Goal: Task Accomplishment & Management: Manage account settings

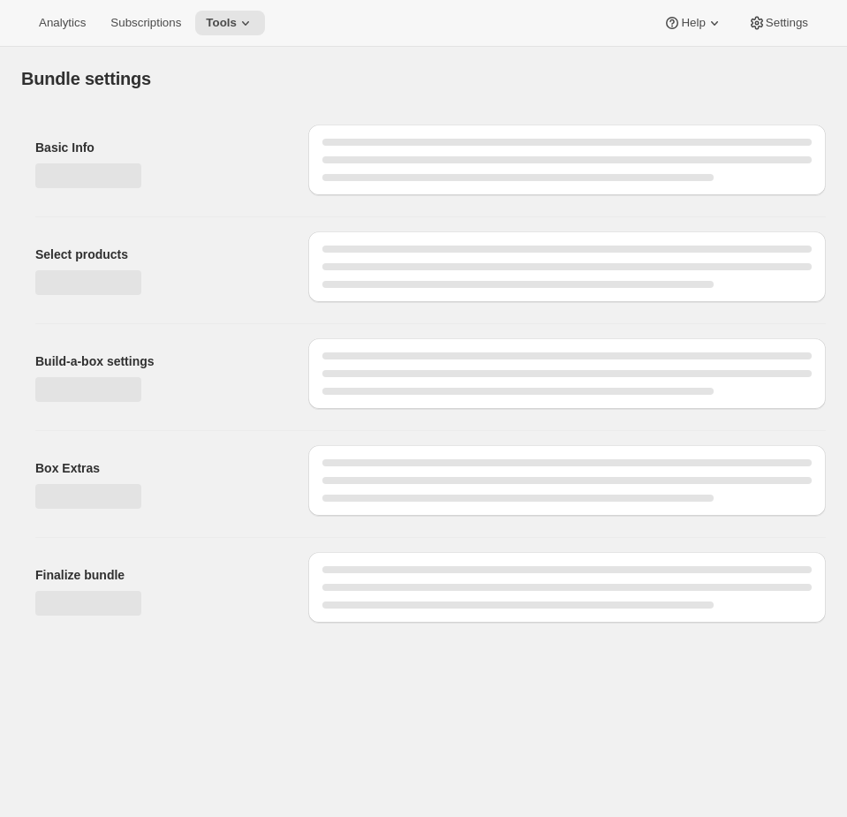
type input "Rack 'N Ride"
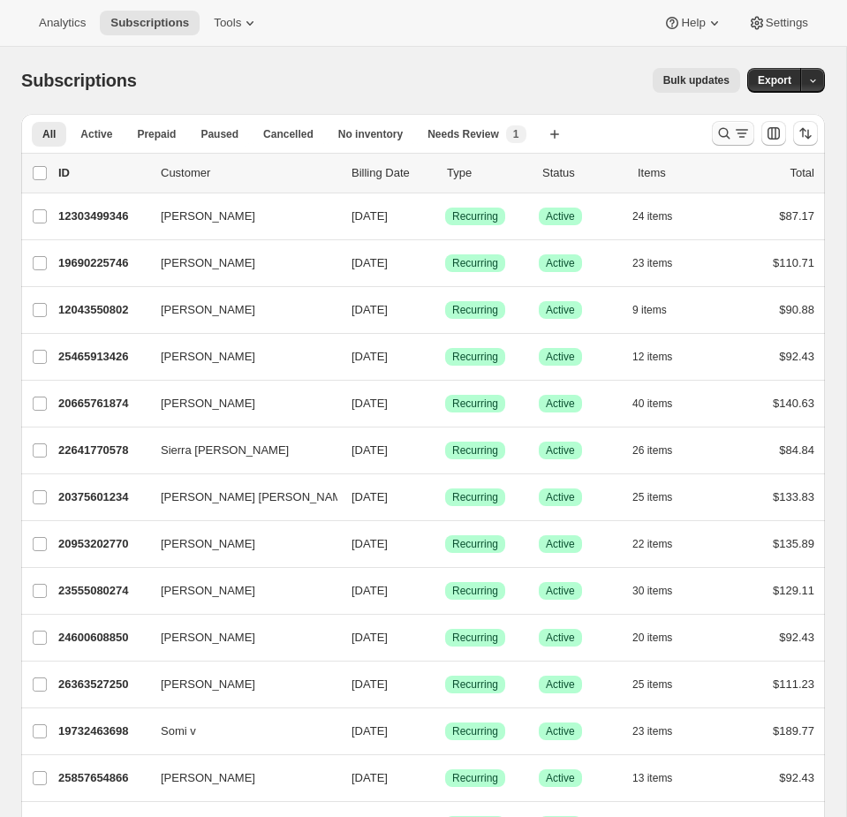
click at [726, 137] on icon "Search and filter results" at bounding box center [725, 134] width 18 height 18
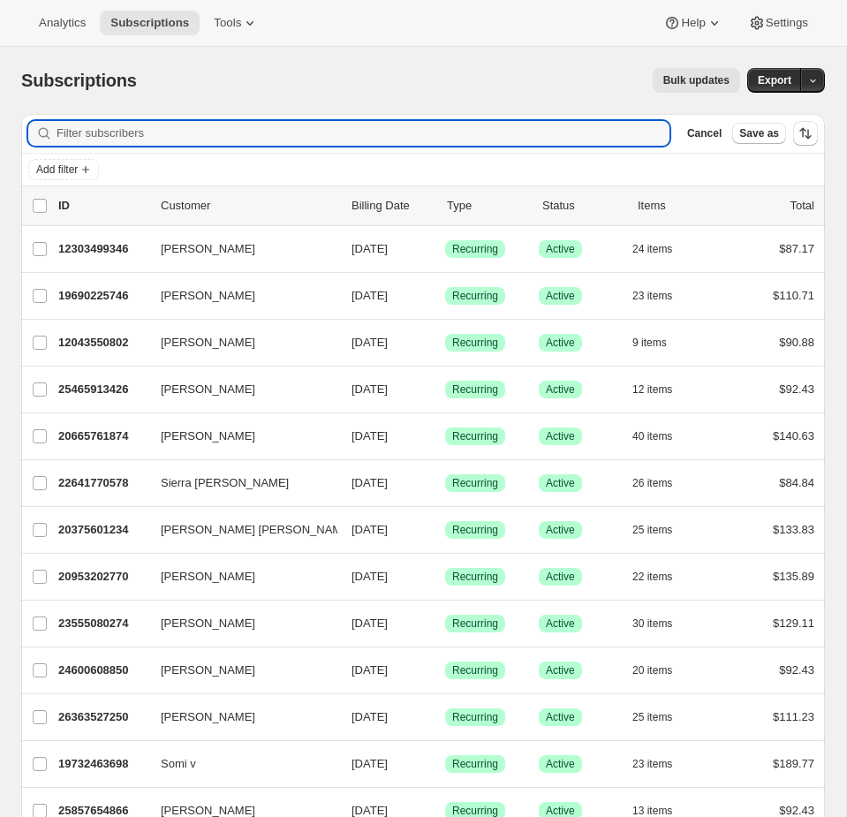
type input "7025778196562?product=build-a-bundle"
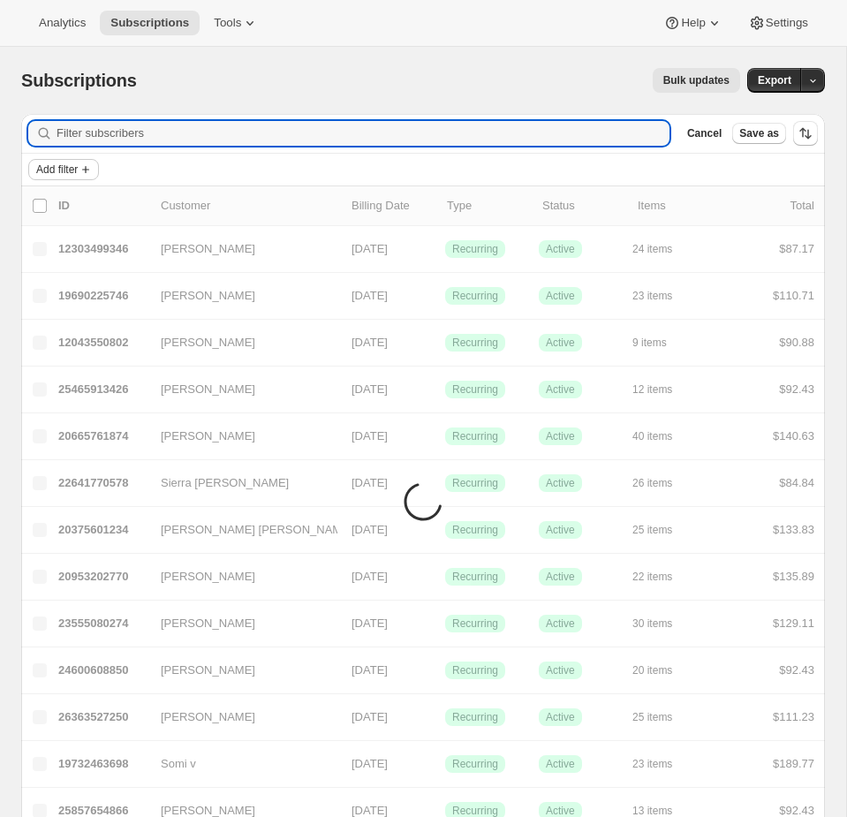
click at [93, 168] on icon "Add filter" at bounding box center [86, 170] width 14 height 14
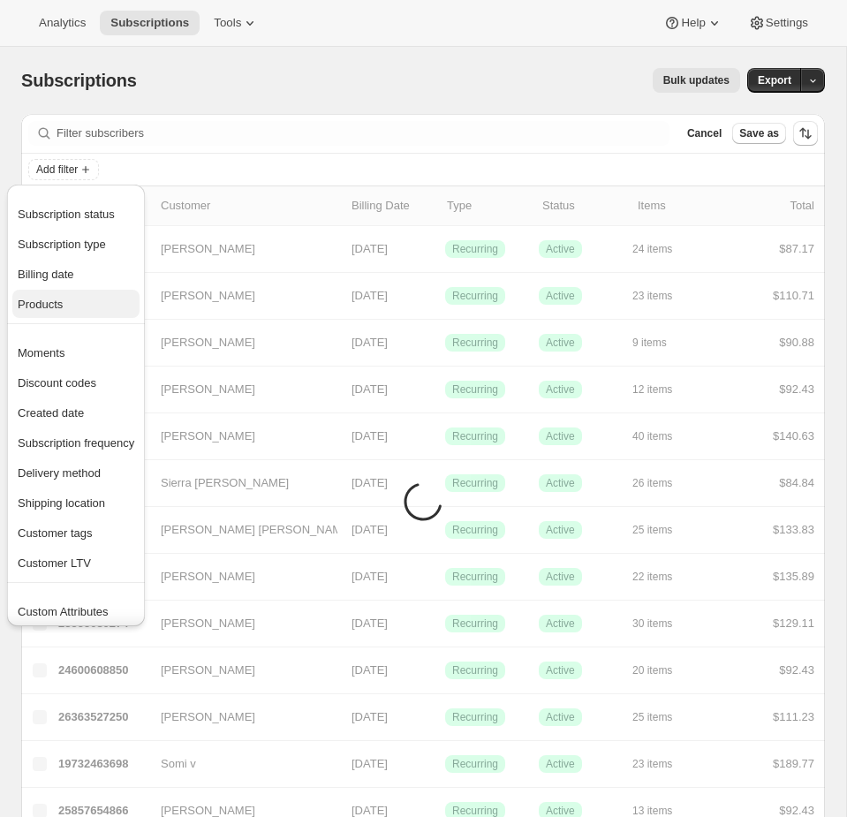
click at [52, 312] on span "Products" at bounding box center [76, 305] width 117 height 18
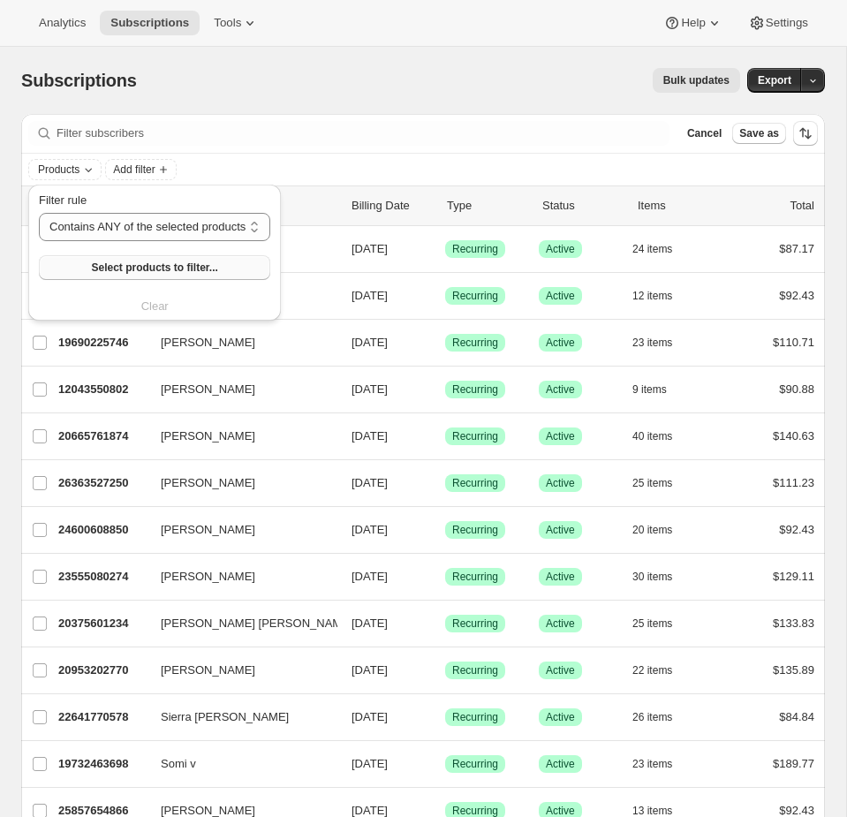
click at [102, 264] on span "Select products to filter..." at bounding box center [154, 268] width 126 height 14
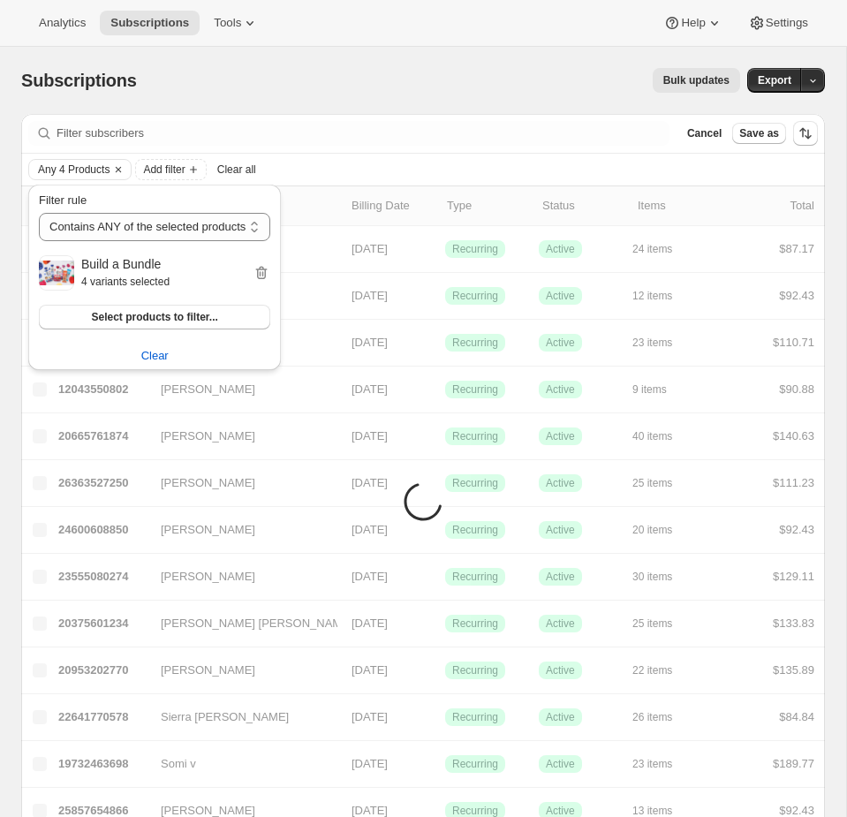
click at [419, 102] on div "Subscriptions. This page is ready Subscriptions Bulk updates More actions Bulk …" at bounding box center [423, 80] width 804 height 67
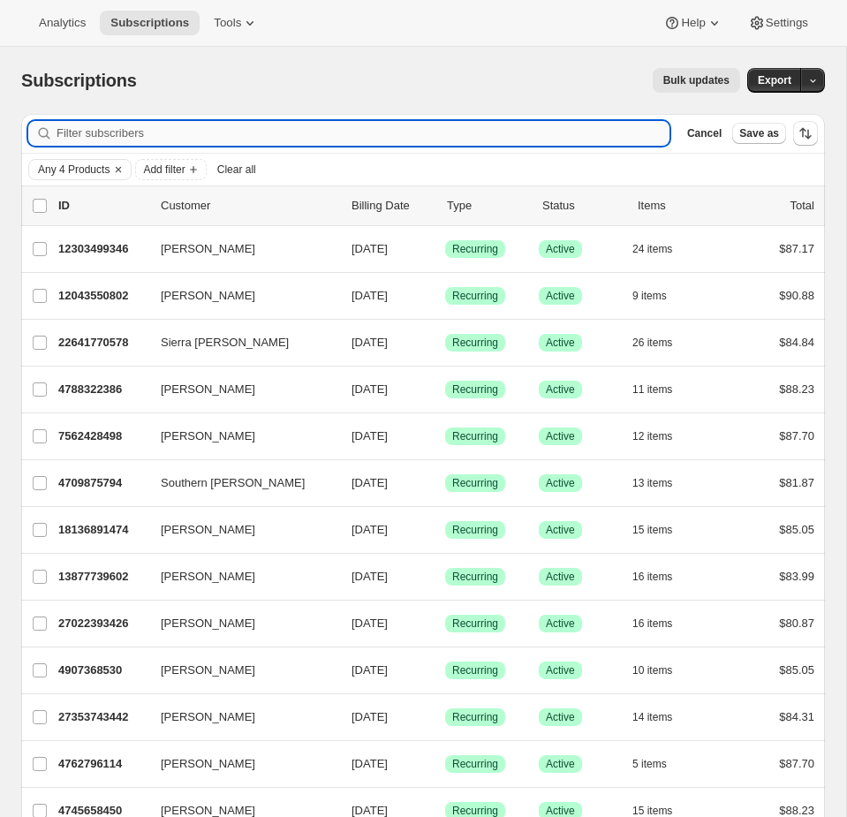
click at [172, 134] on input "Filter subscribers" at bounding box center [363, 133] width 613 height 25
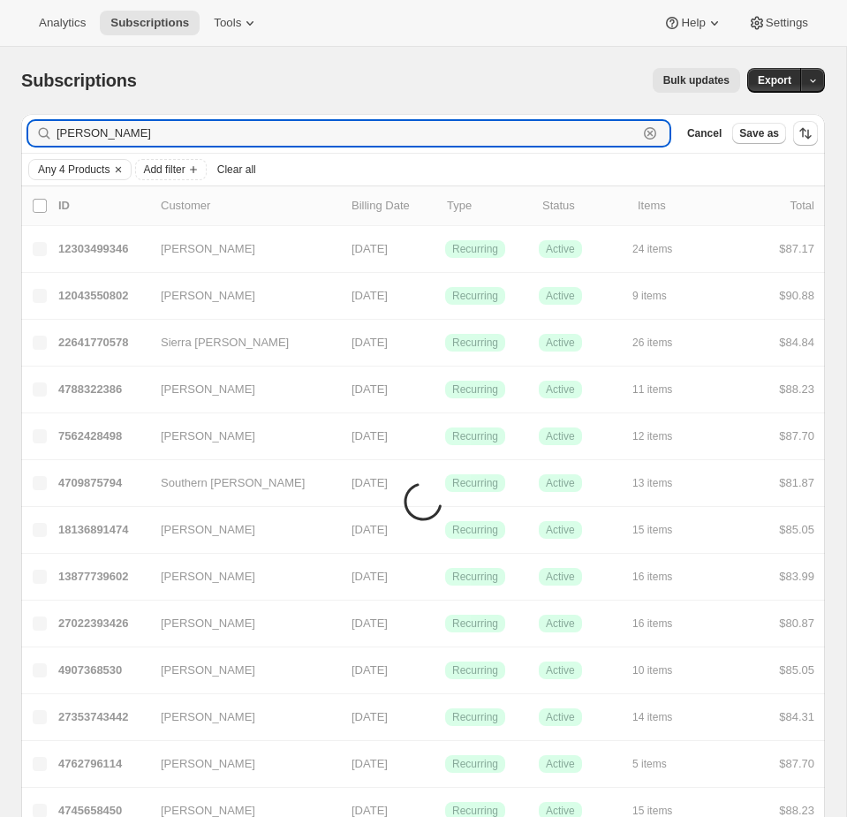
type input "emily yuhas"
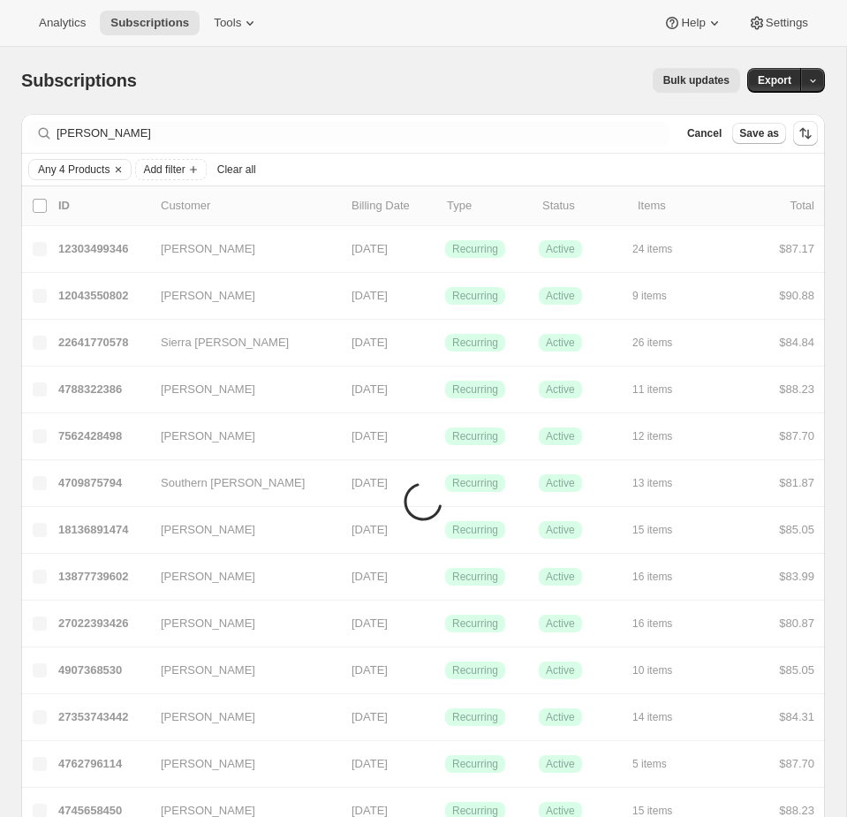
click at [358, 171] on div "Any 4 Products Add filter Clear all" at bounding box center [423, 169] width 790 height 21
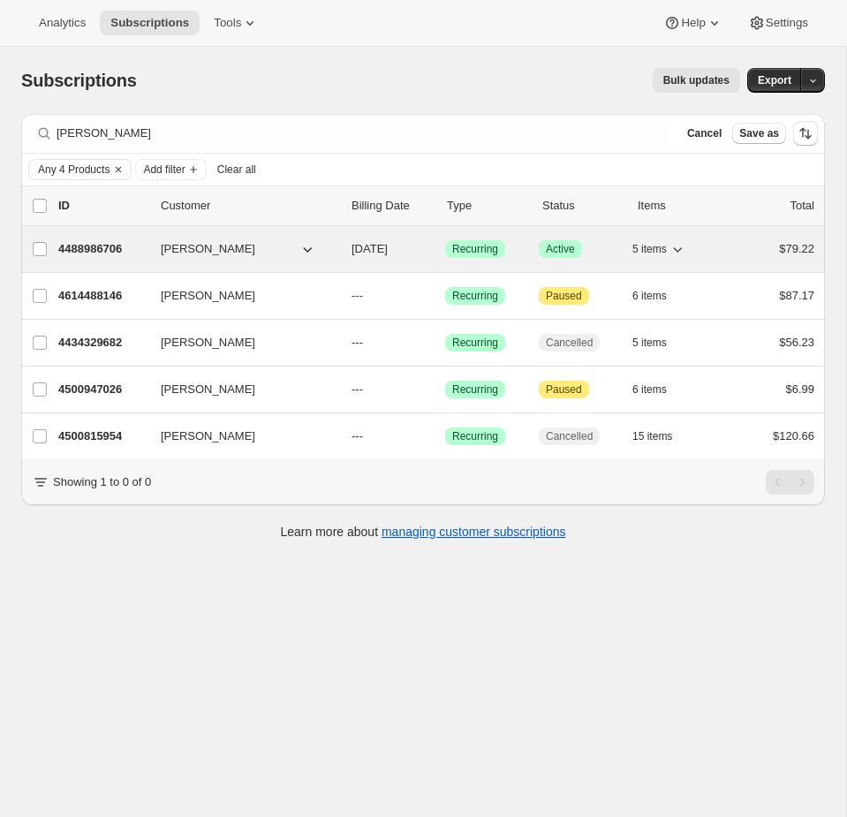
click at [719, 261] on div "Emily Yuhas 4488986706 Emily Yuhas 09/17/2026 Success Recurring Success Active …" at bounding box center [423, 249] width 804 height 46
click at [718, 247] on div "5 items" at bounding box center [677, 249] width 88 height 25
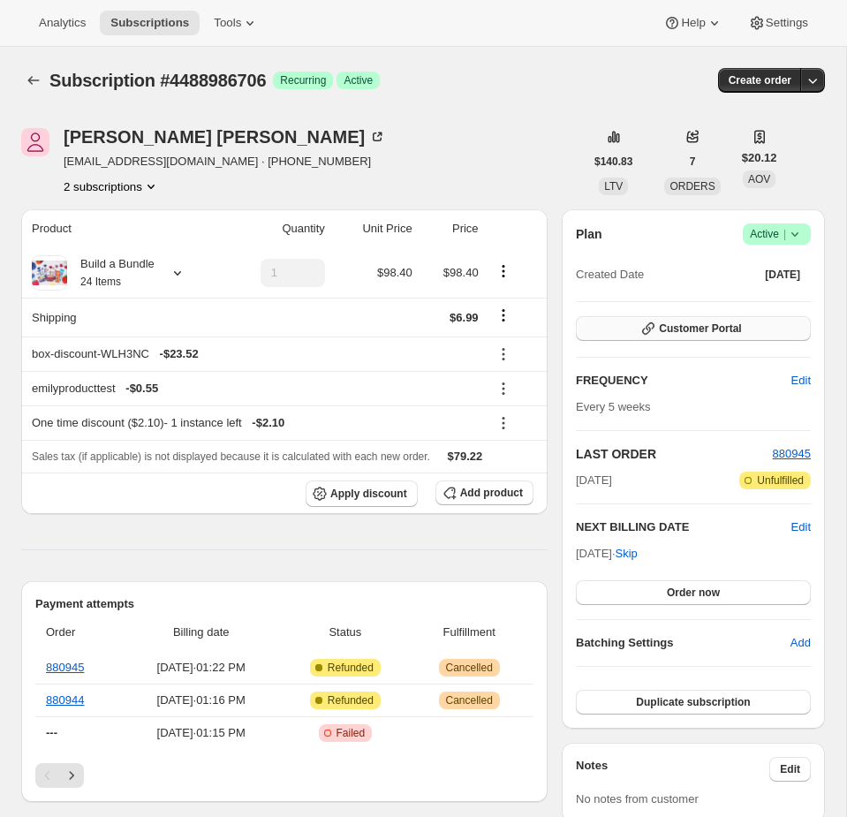
click at [664, 327] on span "Customer Portal" at bounding box center [700, 329] width 82 height 14
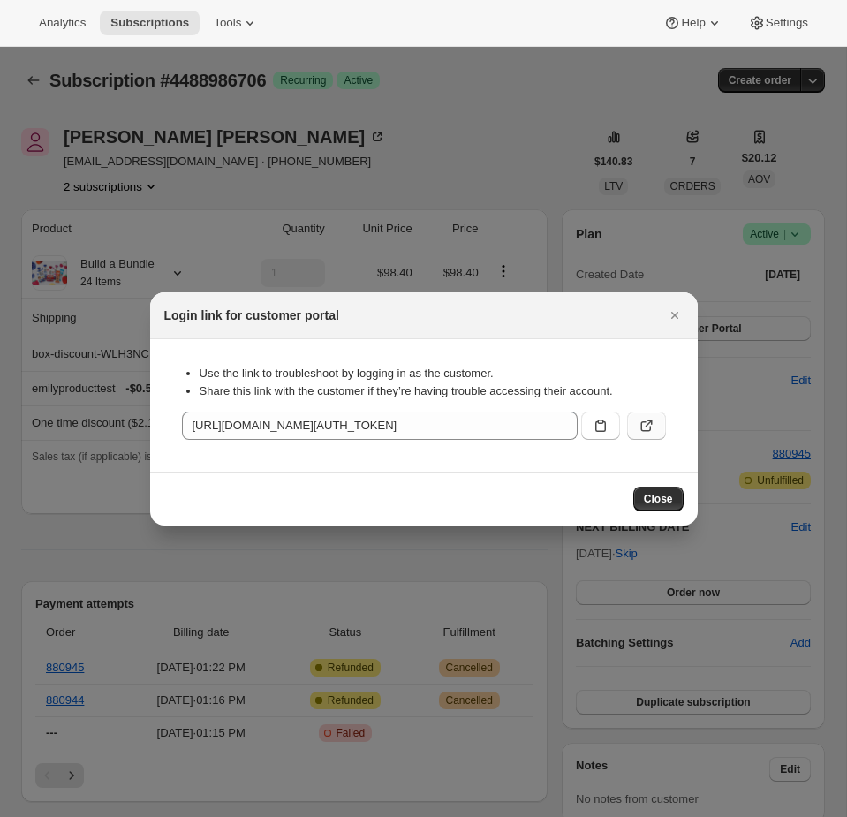
click at [642, 421] on icon ":rcb:" at bounding box center [647, 426] width 18 height 18
click at [317, 108] on div at bounding box center [423, 408] width 847 height 817
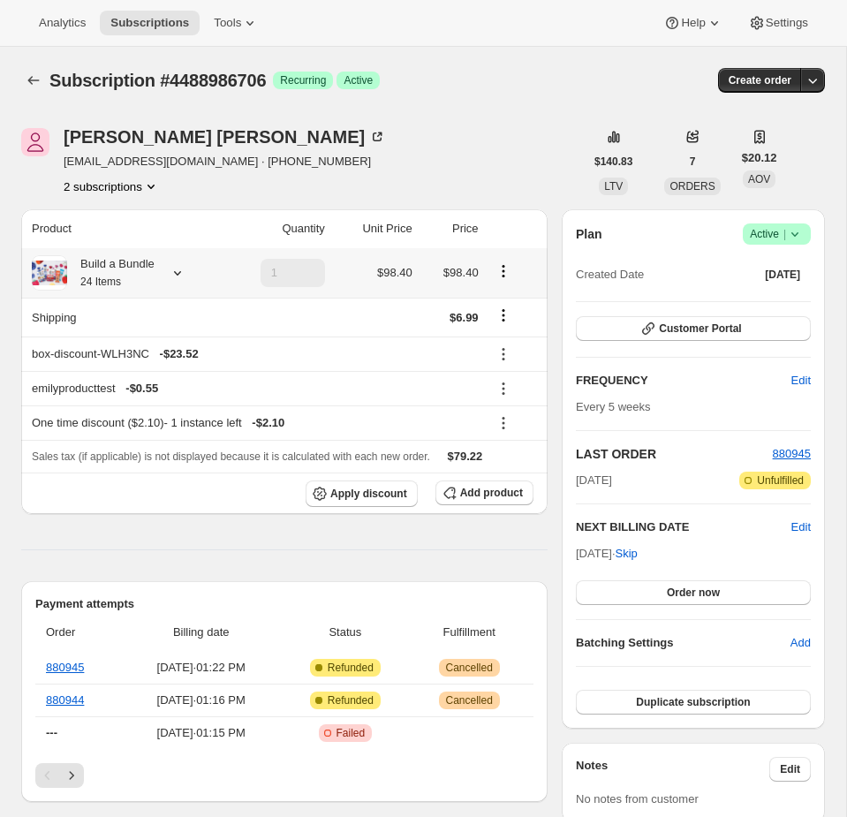
click at [181, 277] on icon at bounding box center [178, 273] width 18 height 18
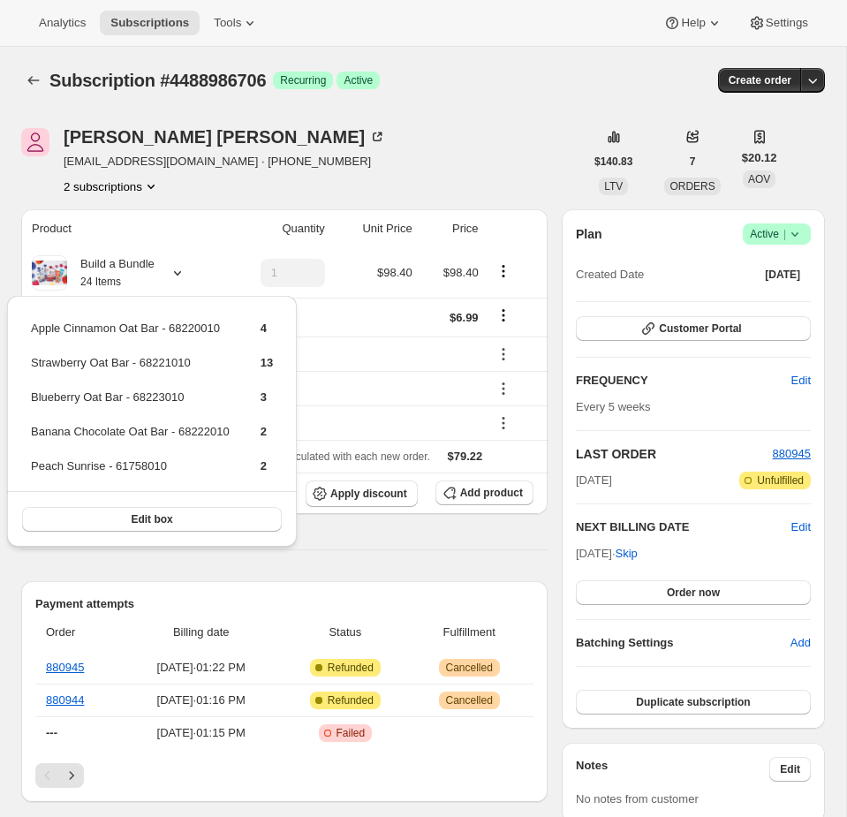
click at [358, 166] on div "Emily Yuhas nerds@awtomic.com · +14258022942 2 subscriptions" at bounding box center [302, 161] width 563 height 67
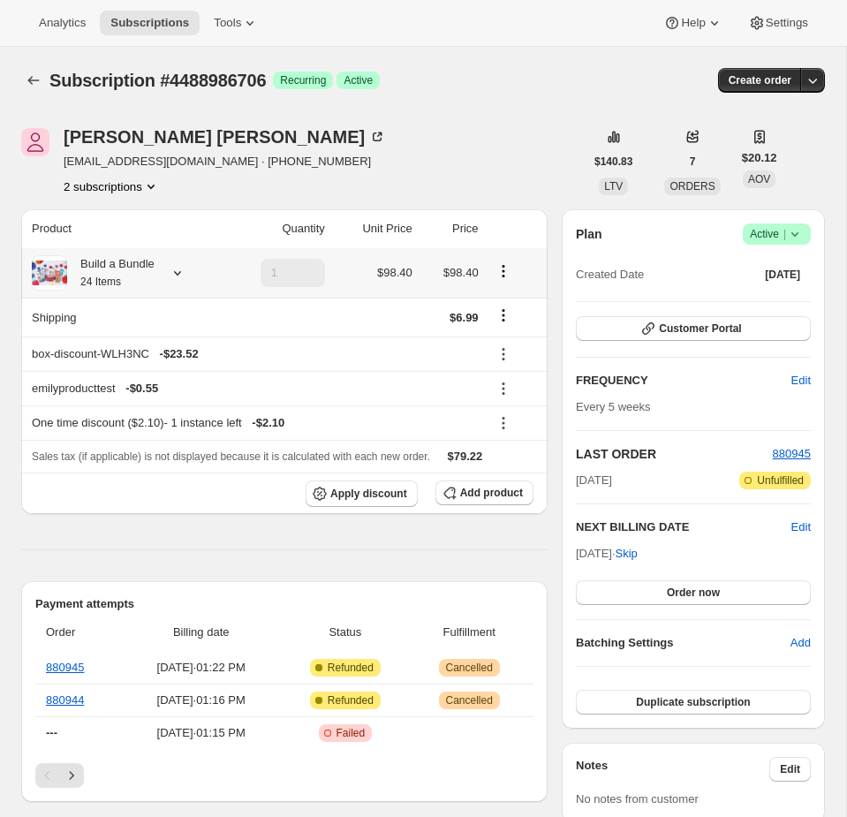
click at [504, 275] on icon "Product actions" at bounding box center [504, 271] width 18 height 18
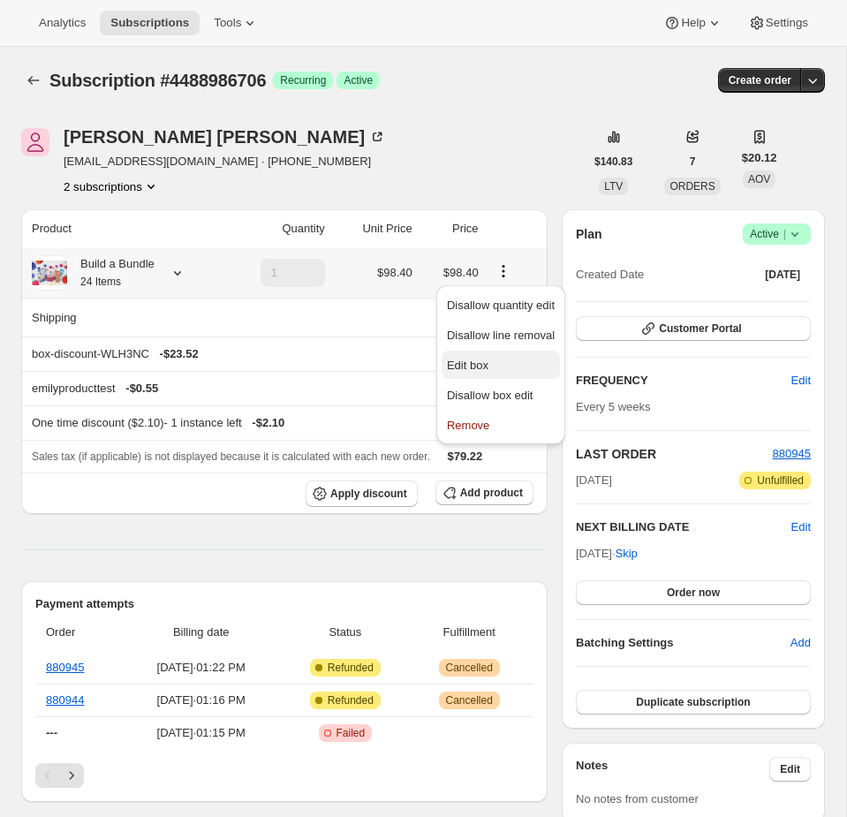
click at [473, 369] on span "Edit box" at bounding box center [468, 365] width 42 height 13
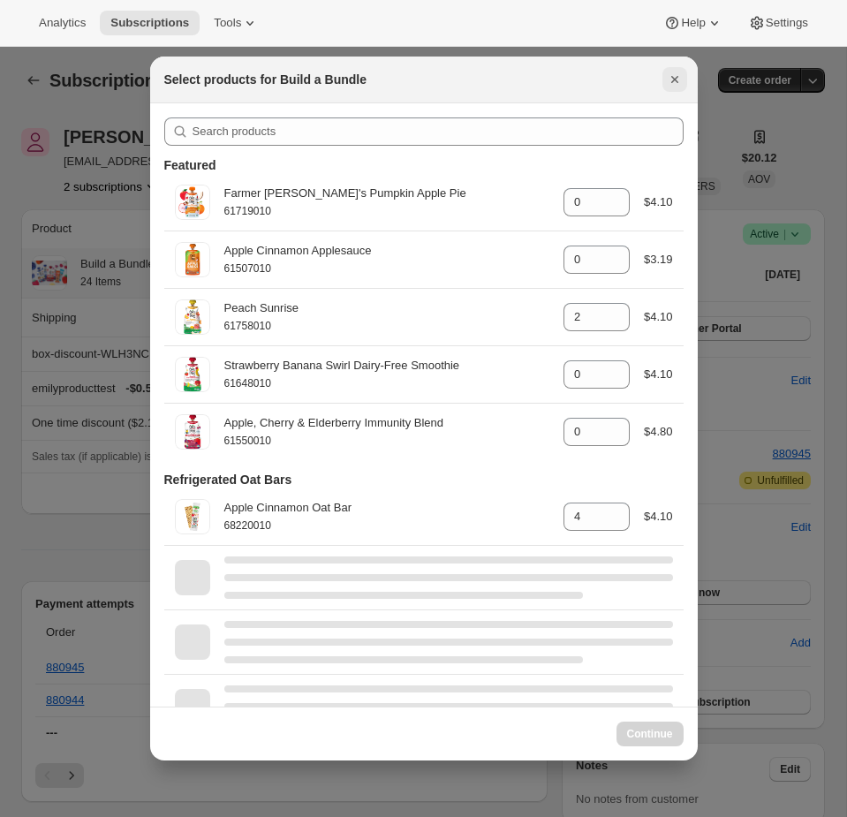
click at [668, 78] on icon "Close" at bounding box center [675, 80] width 18 height 18
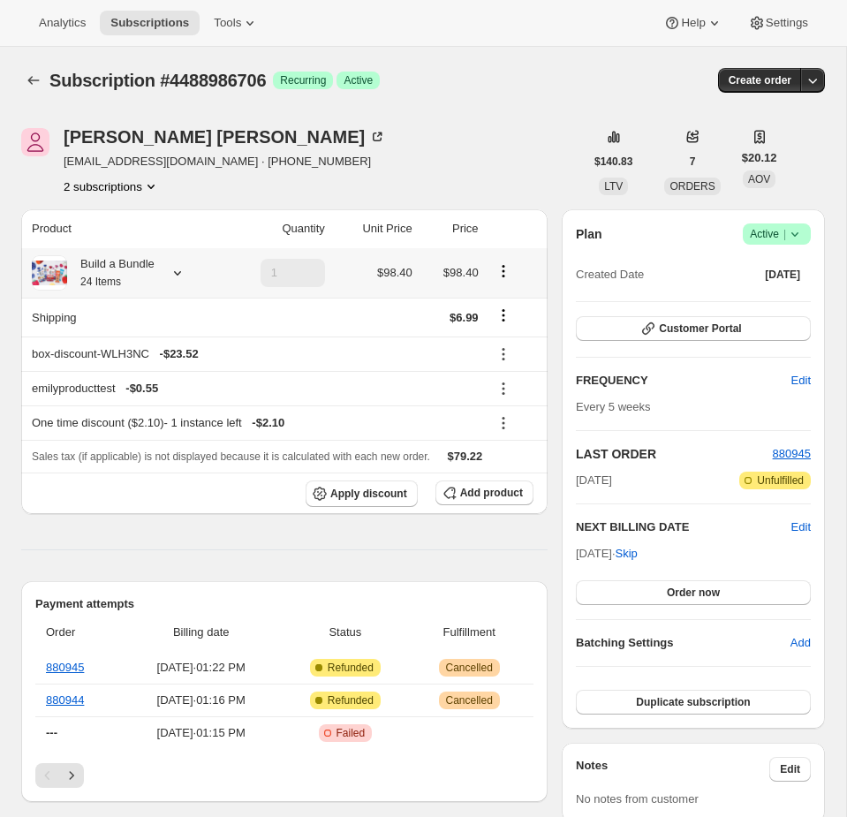
click at [155, 262] on div "Build a Bundle 24 Items" at bounding box center [110, 272] width 87 height 35
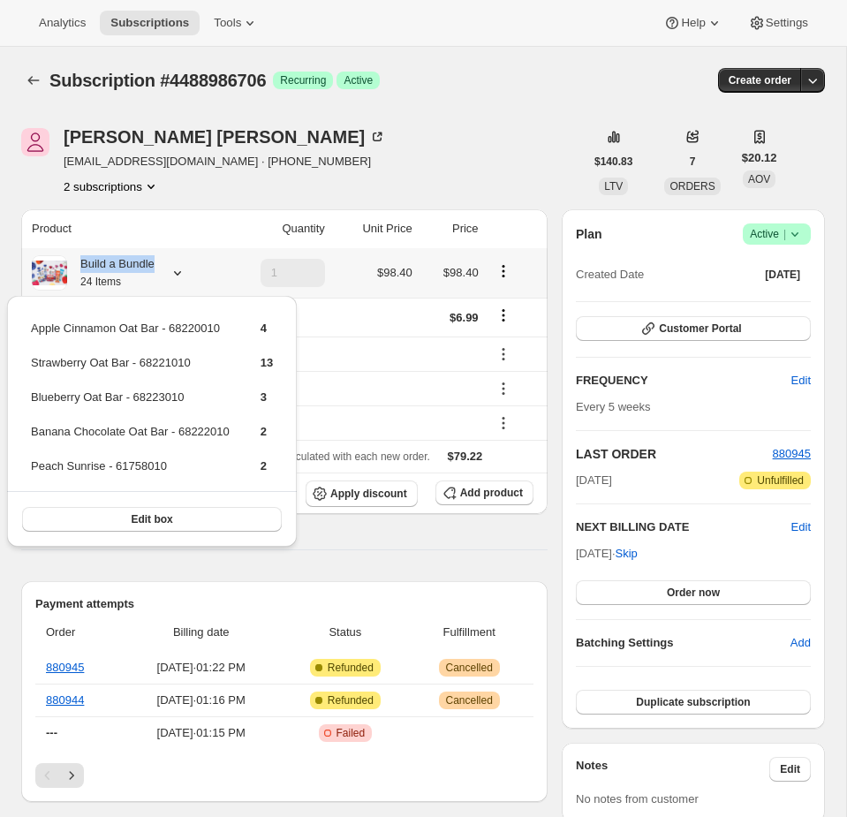
copy div "Build a Bundle"
drag, startPoint x: 77, startPoint y: 266, endPoint x: 158, endPoint y: 266, distance: 81.3
click at [158, 266] on div "Build a Bundle 24 Items" at bounding box center [124, 272] width 185 height 35
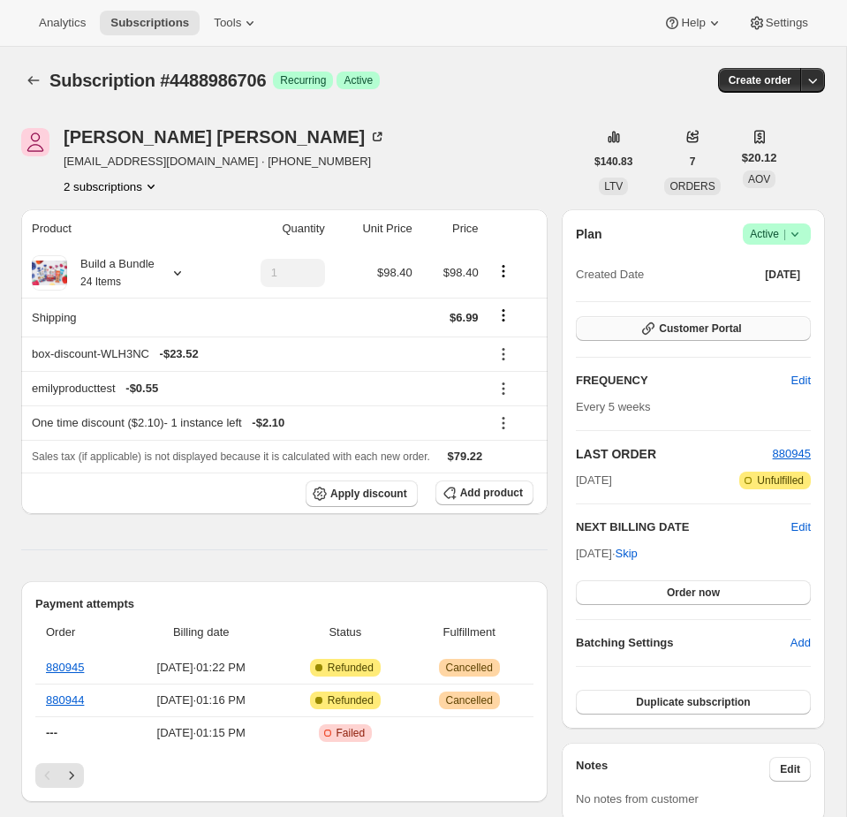
click at [679, 324] on span "Customer Portal" at bounding box center [700, 329] width 82 height 14
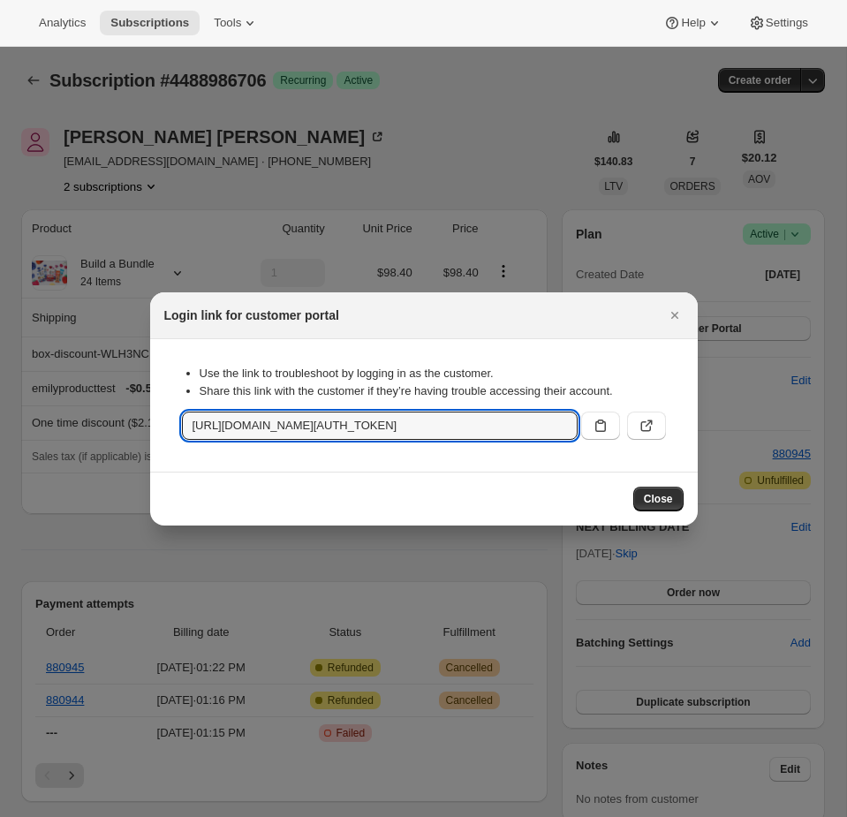
scroll to position [0, 2231]
drag, startPoint x: 388, startPoint y: 427, endPoint x: 982, endPoint y: 466, distance: 595.1
click at [847, 466] on html "Analytics Subscriptions Tools Help Settings Skip to content Subscription #44889…" at bounding box center [423, 408] width 847 height 817
click at [384, 133] on div at bounding box center [423, 408] width 847 height 817
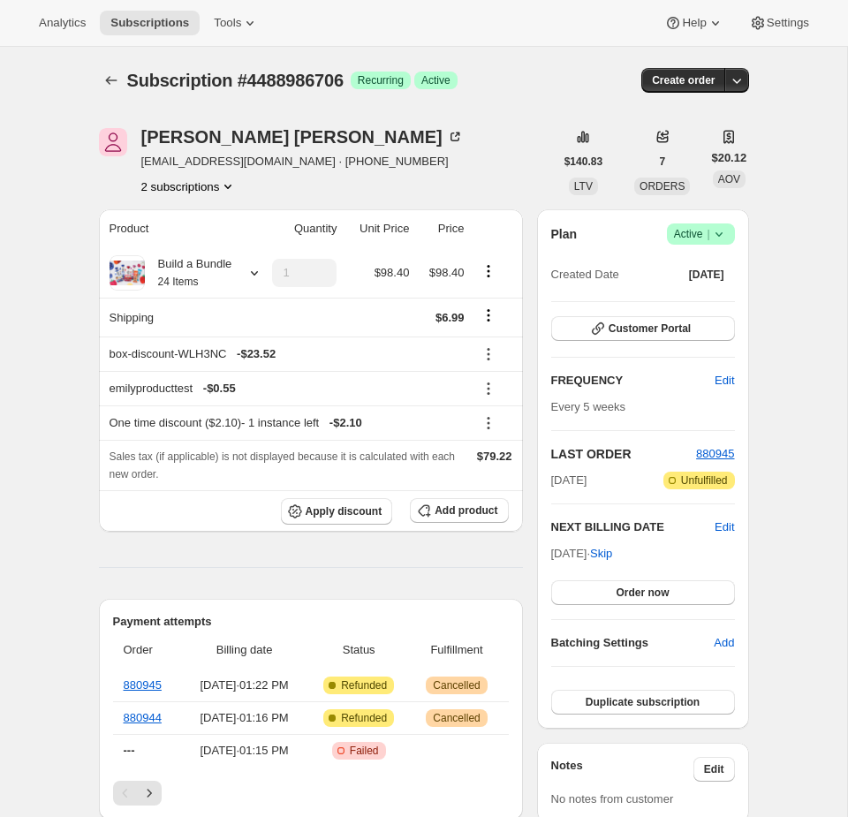
drag, startPoint x: 344, startPoint y: 584, endPoint x: 362, endPoint y: 678, distance: 95.5
click at [463, 523] on button "Add product" at bounding box center [459, 510] width 98 height 25
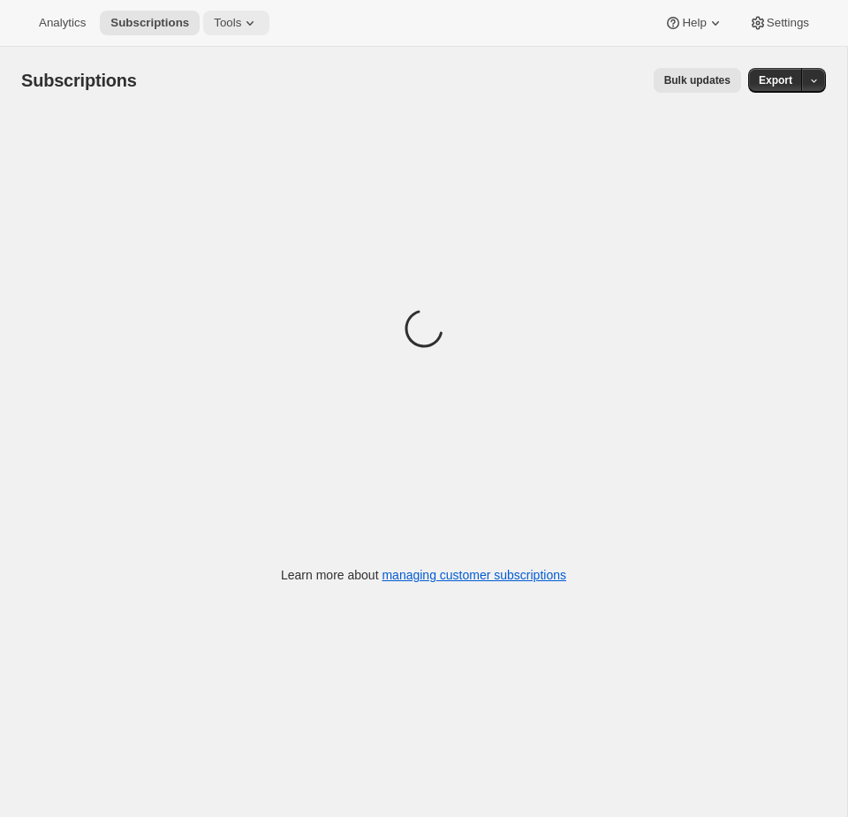
click at [239, 28] on span "Tools" at bounding box center [227, 23] width 27 height 14
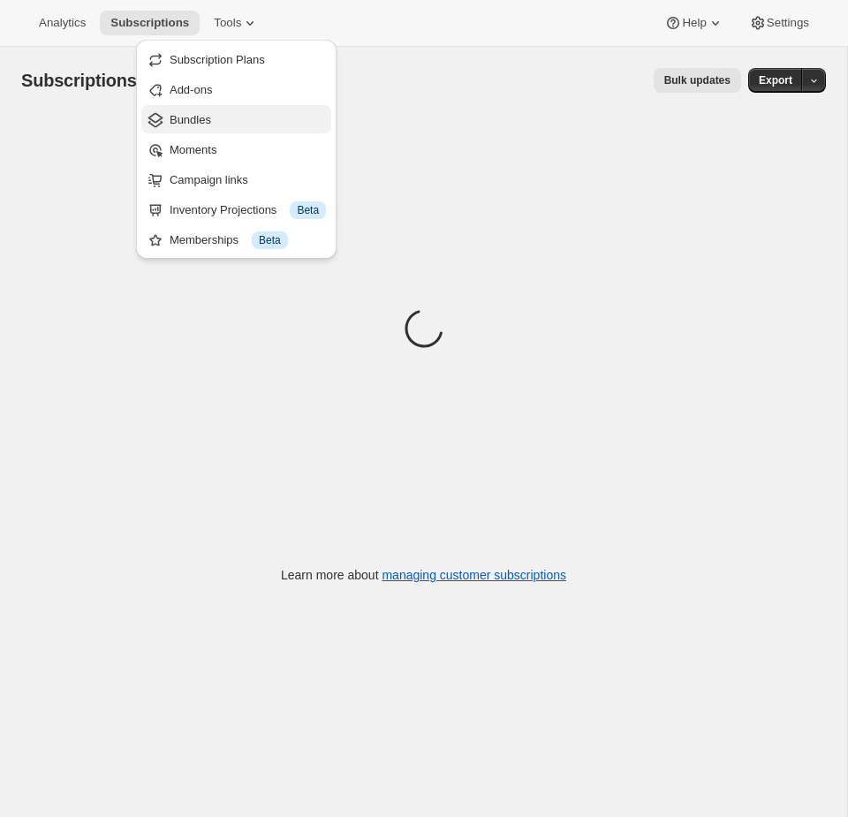
click at [218, 120] on span "Bundles" at bounding box center [248, 120] width 156 height 18
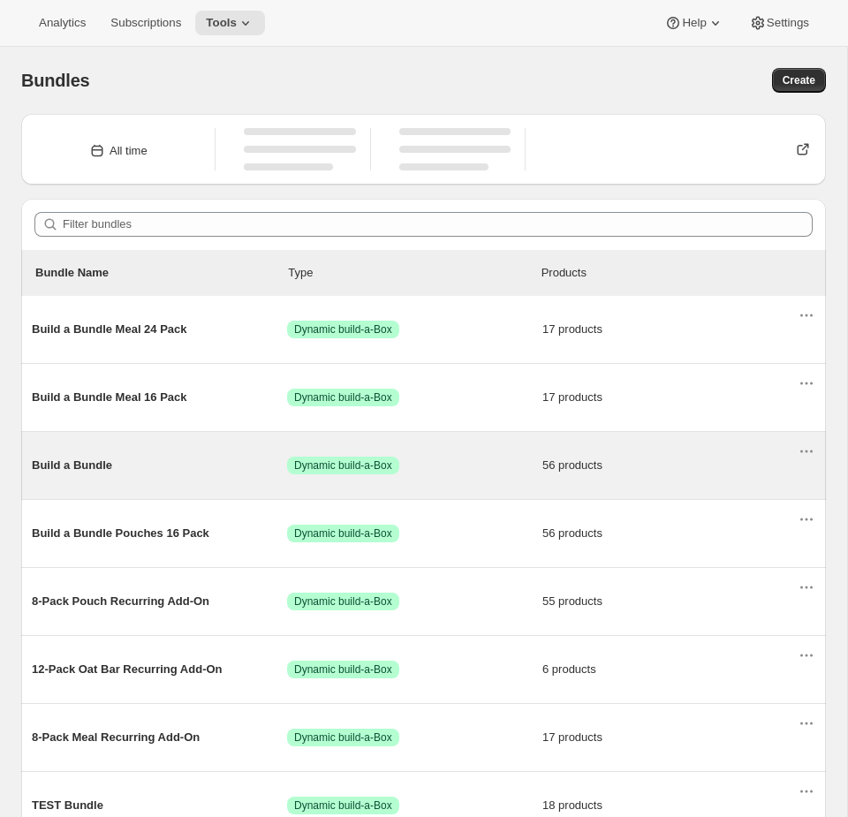
click at [560, 462] on span "56 products" at bounding box center [670, 466] width 255 height 18
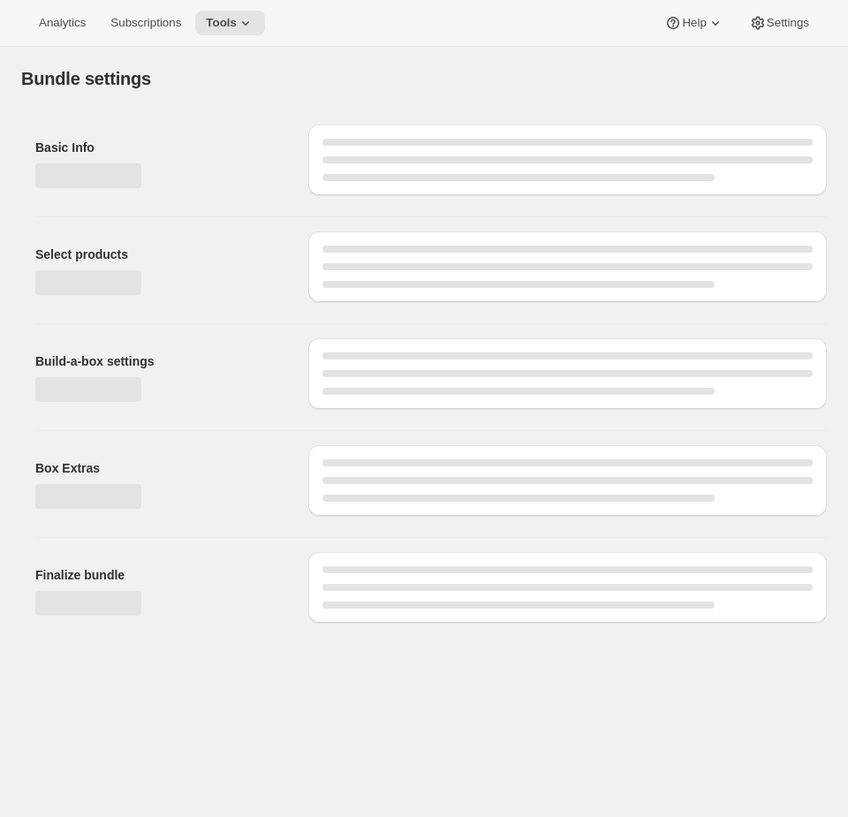
type input "Build a Bundle"
checkbox input "true"
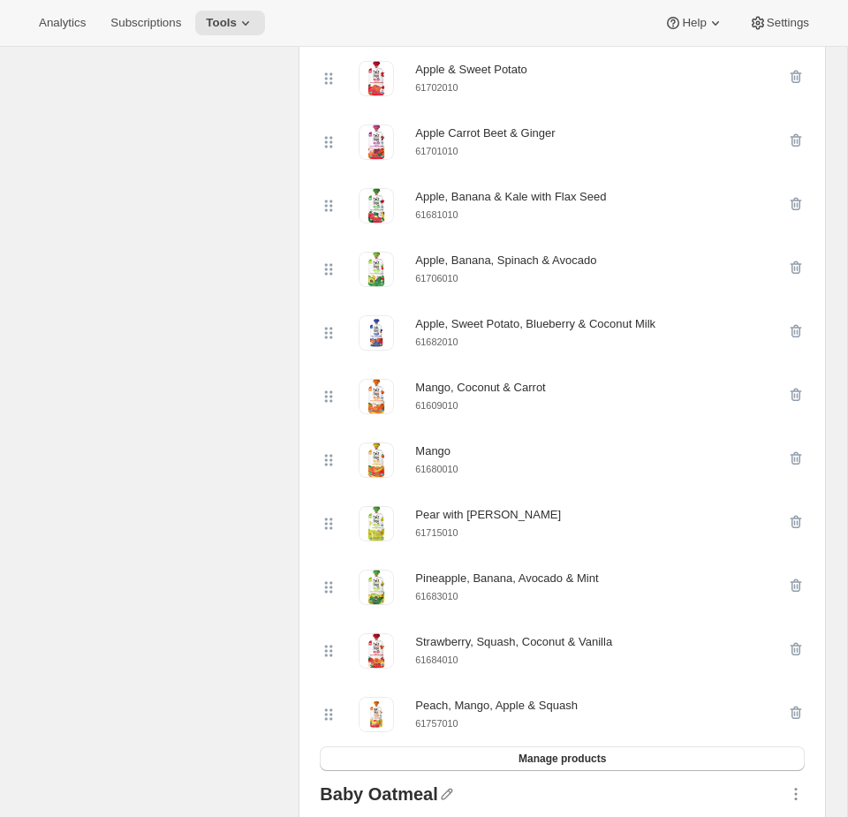
scroll to position [2752, 0]
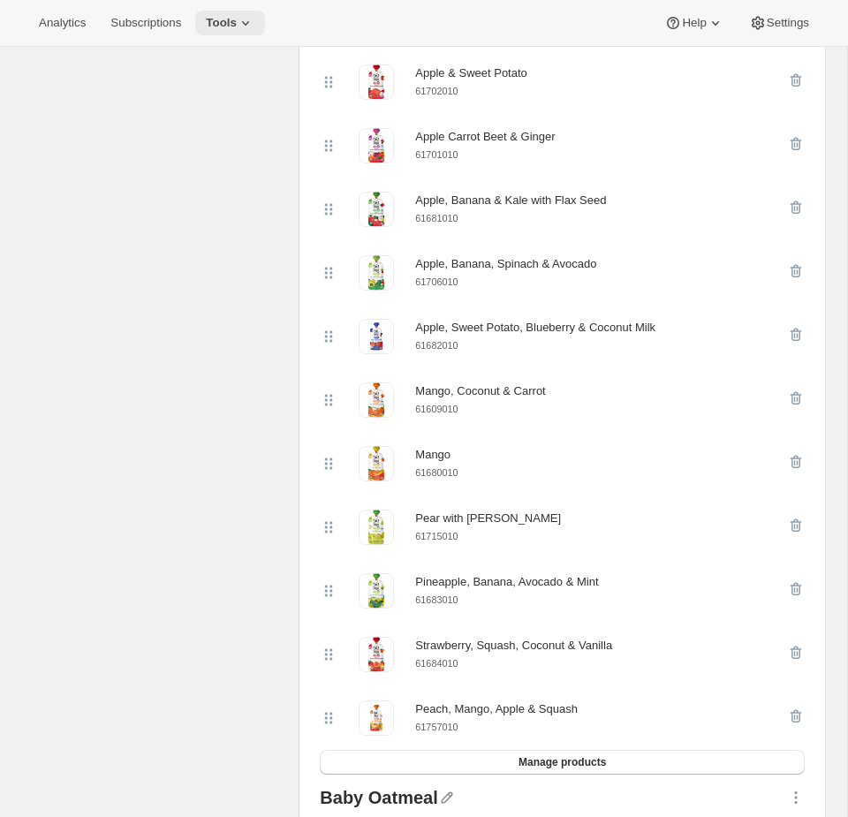
click at [230, 26] on span "Tools" at bounding box center [221, 23] width 31 height 14
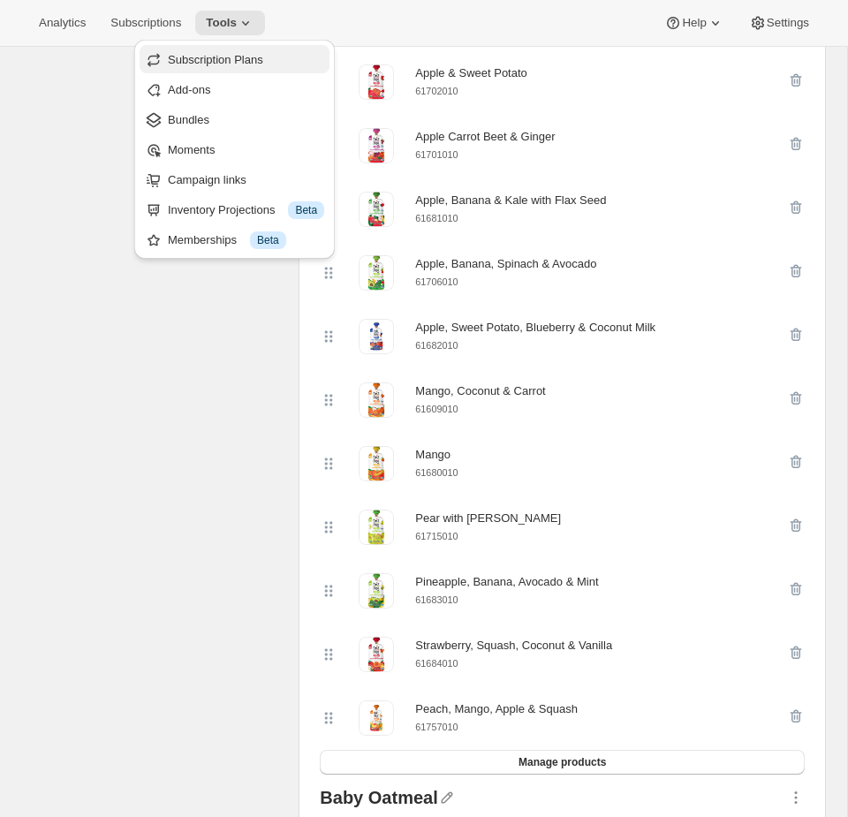
click at [204, 57] on span "Subscription Plans" at bounding box center [215, 59] width 95 height 13
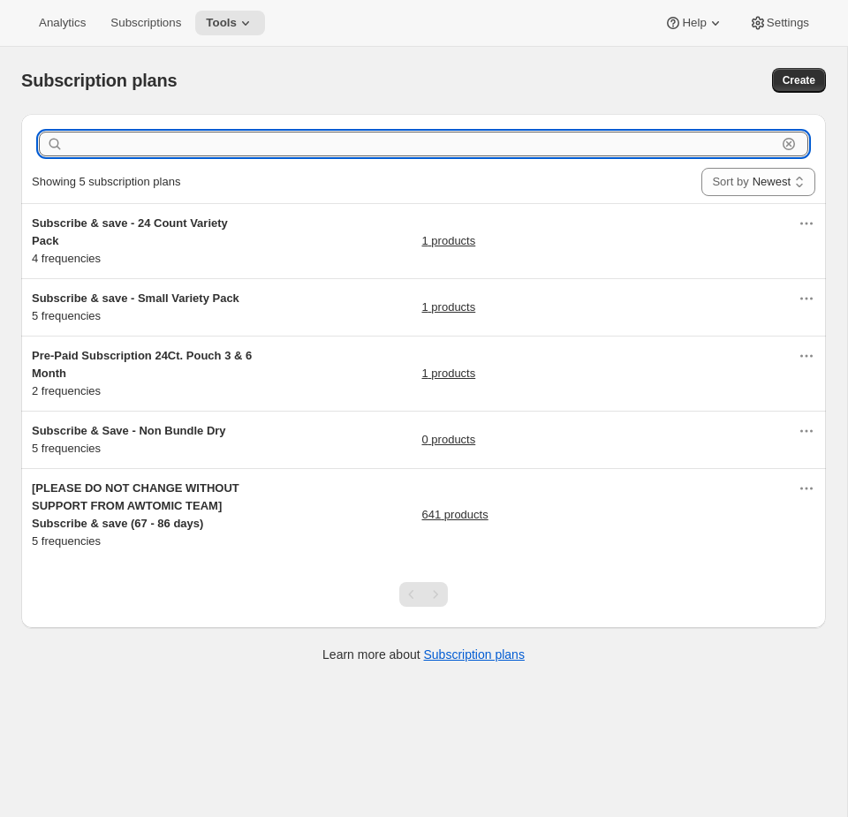
click at [214, 148] on input "text" at bounding box center [422, 144] width 710 height 25
paste input "Subscribe & save (67 - 86 days)"
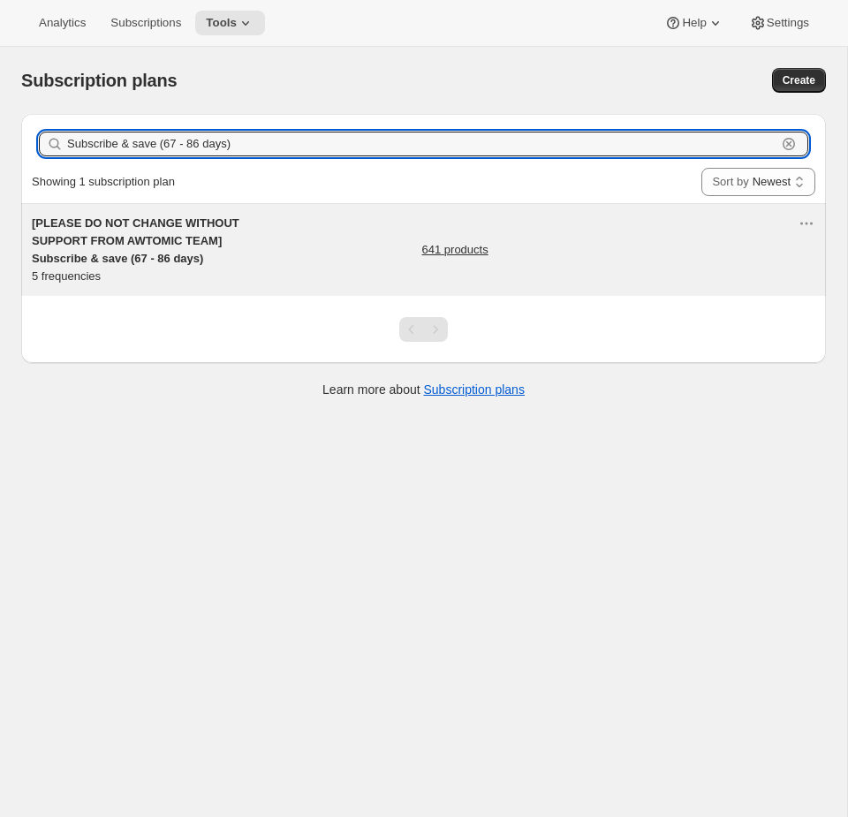
type input "Subscribe & save (67 - 86 days)"
click at [262, 239] on div "[PLEASE DO NOT CHANGE WITHOUT SUPPORT FROM AWTOMIC TEAM] Subscribe & save (67 -…" at bounding box center [415, 250] width 766 height 71
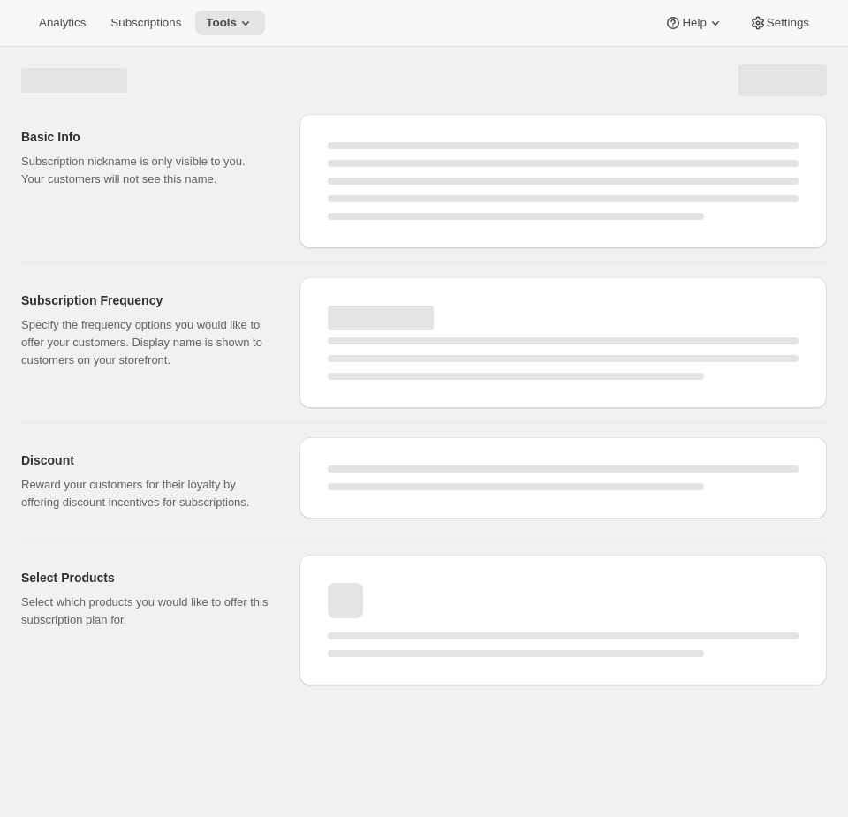
select select "WEEK"
select select "MONTH"
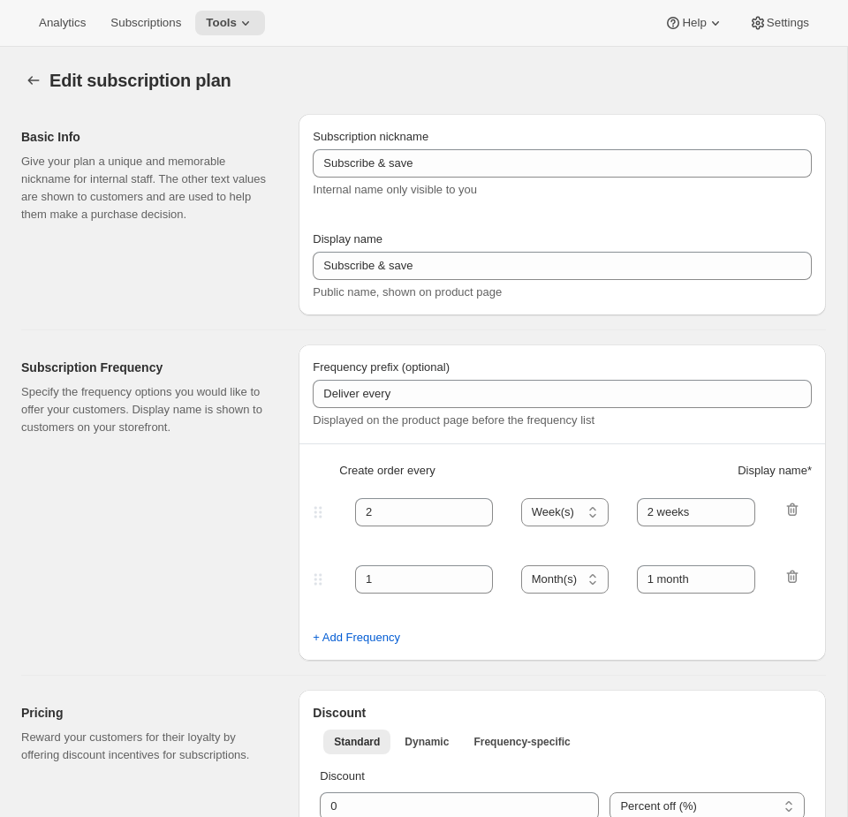
type input "[PLEASE DO NOT CHANGE WITHOUT SUPPORT FROM AWTOMIC TEAM] Subscribe & save (67 -…"
type input "Subscribe & Save"
type input "4"
type input "4 weeks"
select select "WEEK"
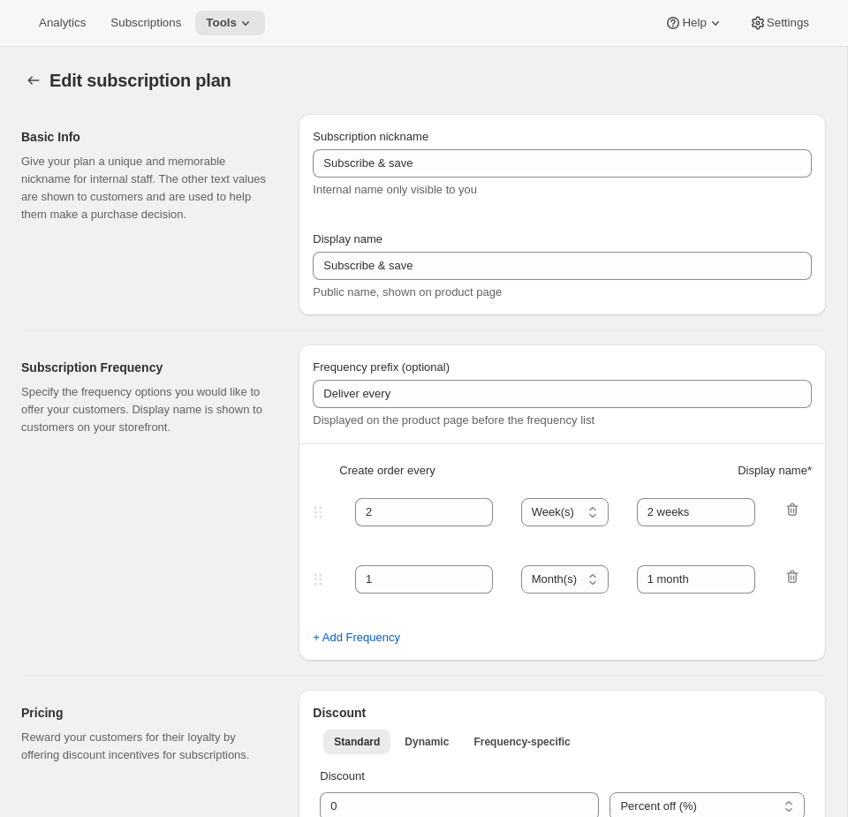
type input "1 week"
select select "WEEK"
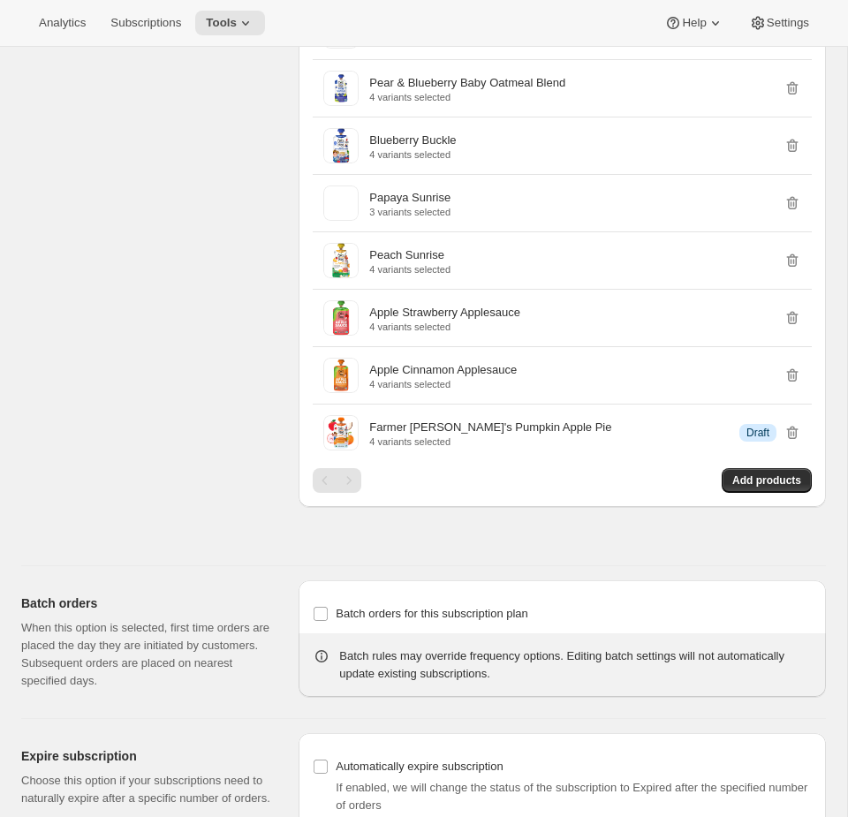
scroll to position [8973, 0]
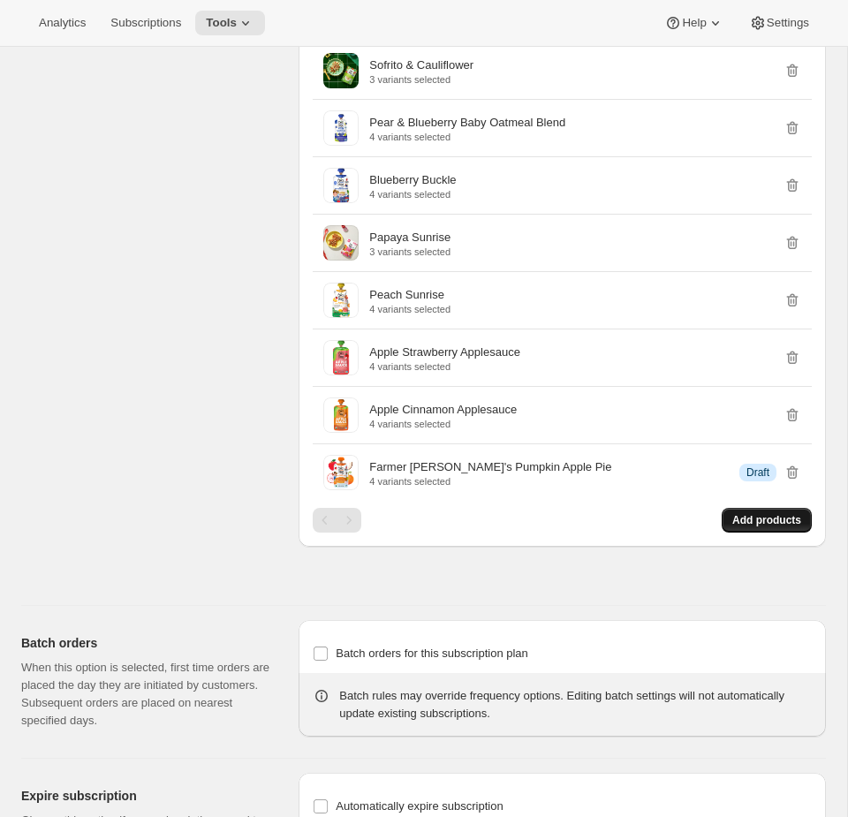
click at [787, 528] on span "Add products" at bounding box center [767, 520] width 69 height 14
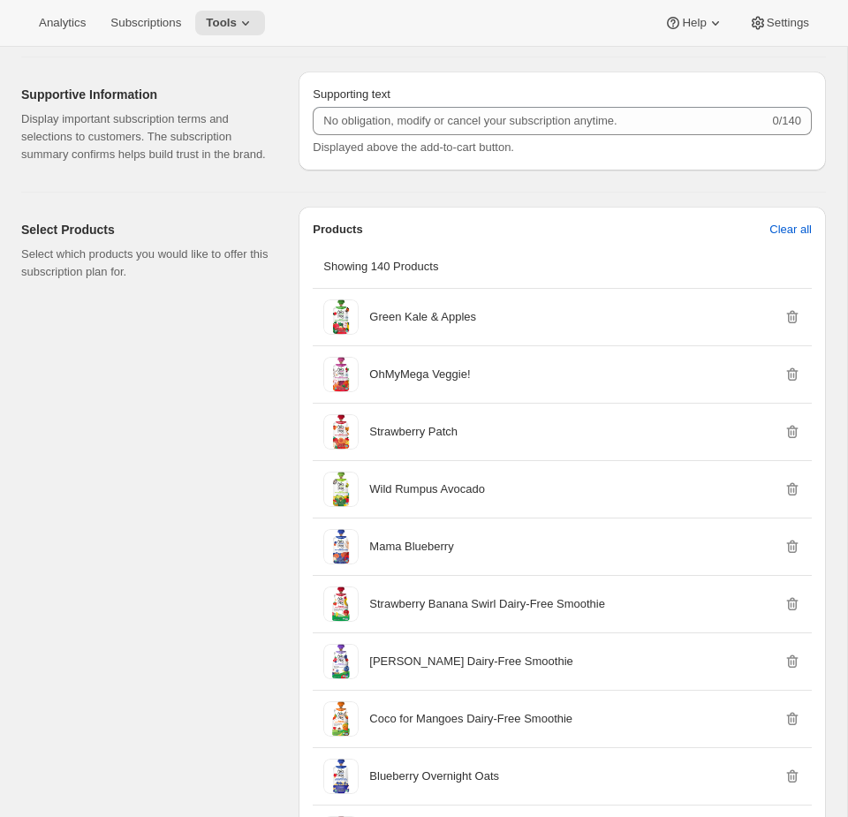
scroll to position [1310, 0]
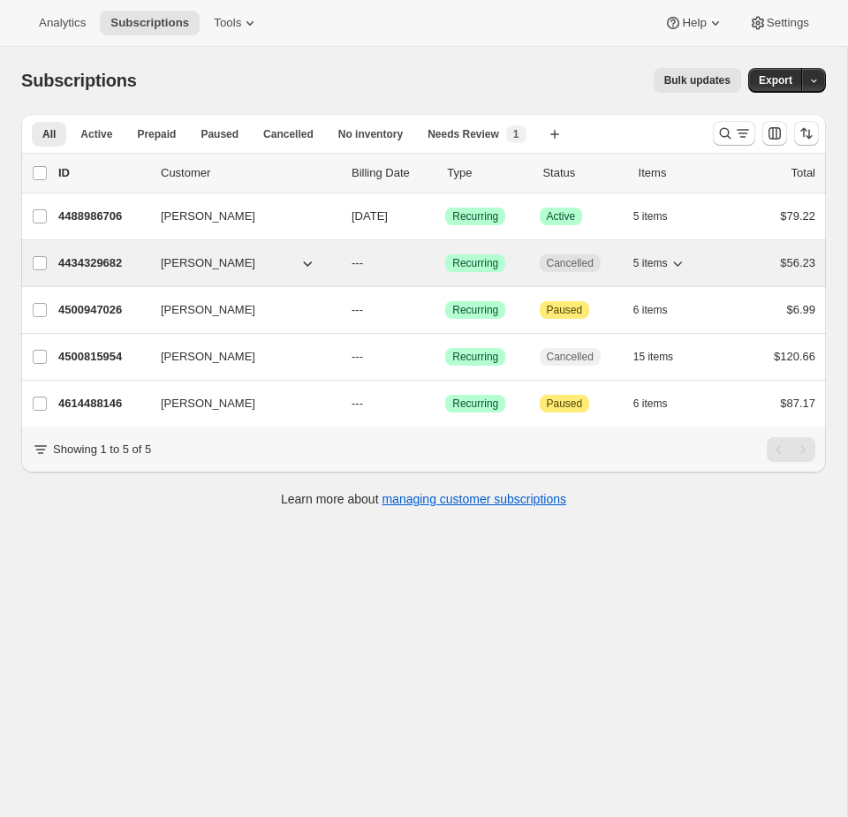
click at [734, 267] on div "4434329682 Emily Yuhas --- Success Recurring Cancelled 5 items $56.23" at bounding box center [436, 263] width 757 height 25
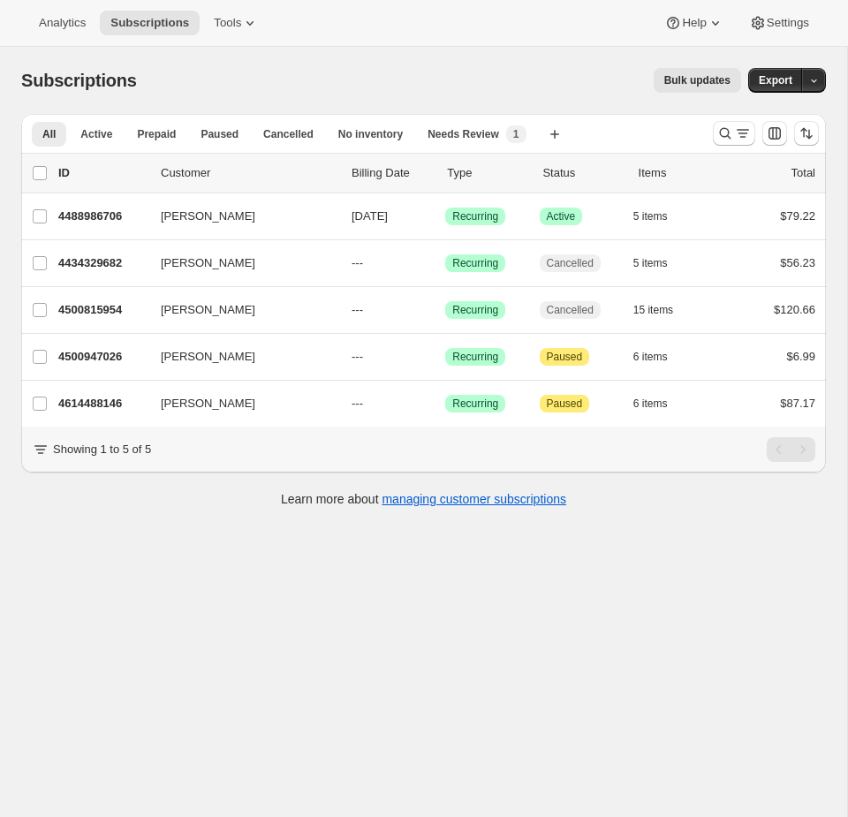
click at [244, 84] on div "Bulk updates" at bounding box center [449, 80] width 583 height 25
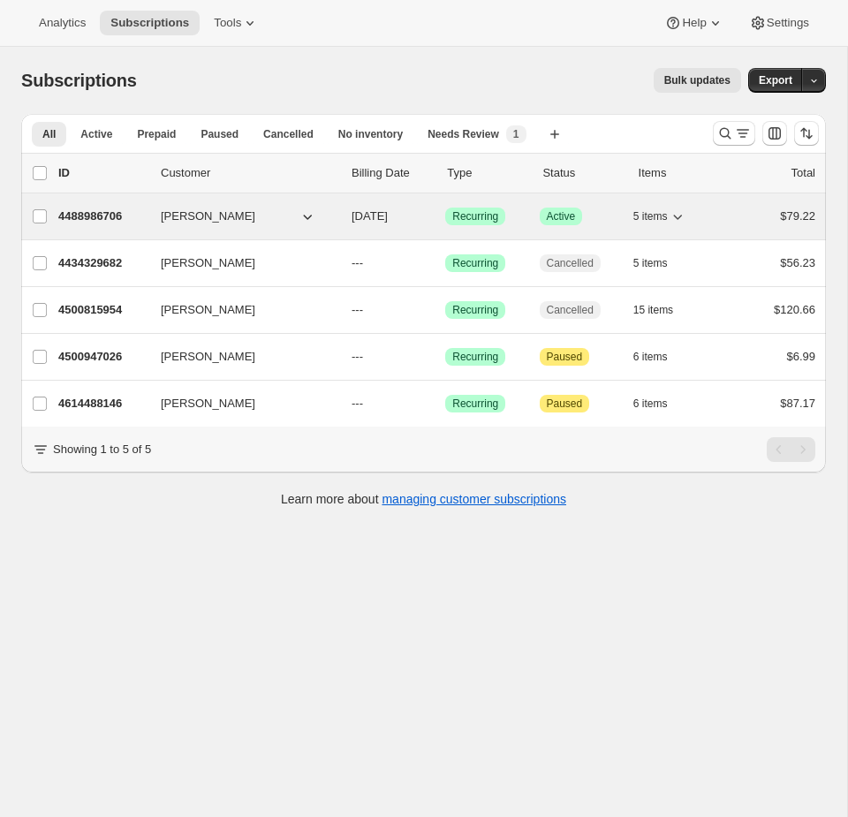
click at [653, 209] on span "5 items" at bounding box center [651, 216] width 34 height 14
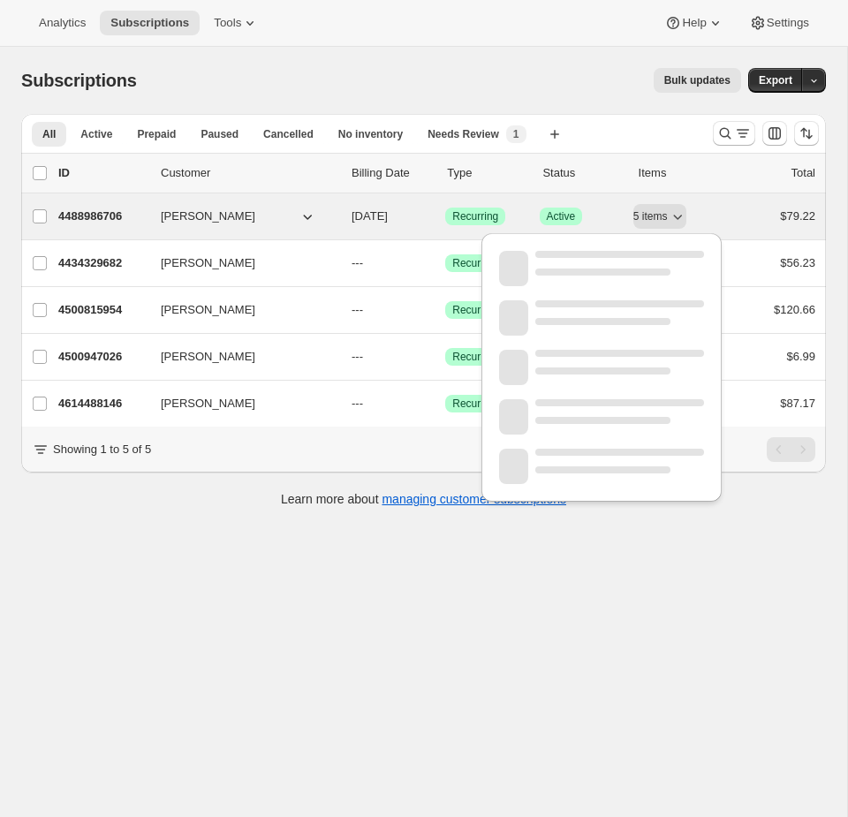
click at [729, 206] on div "4488986706 [PERSON_NAME] [DATE] Success Recurring Success Active 5 items $79.22" at bounding box center [436, 216] width 757 height 25
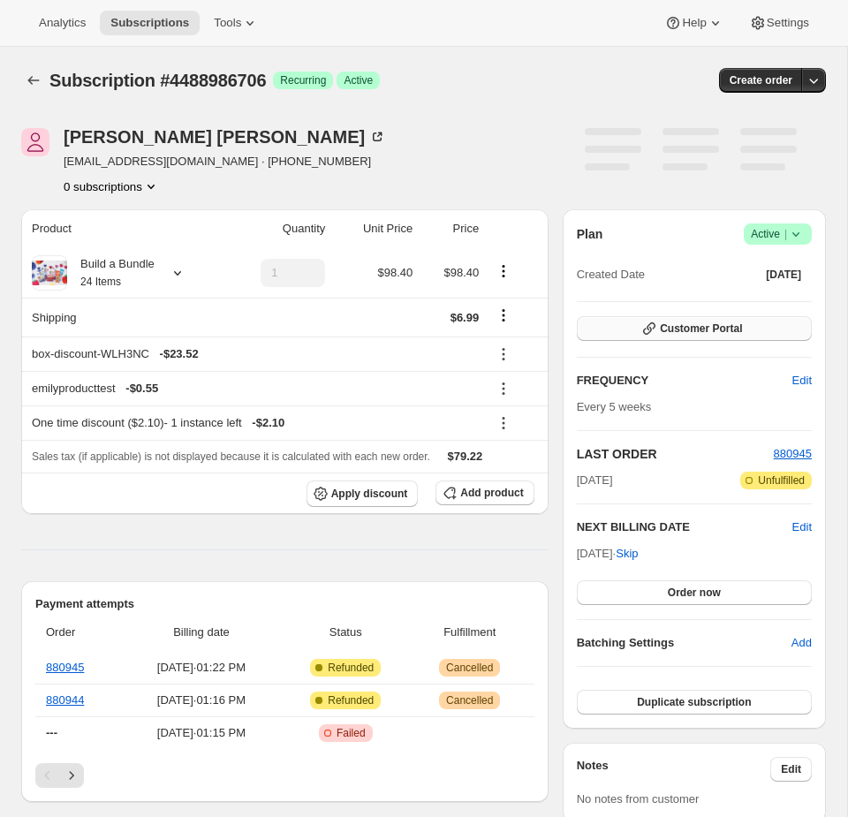
click at [648, 316] on button "Customer Portal" at bounding box center [694, 328] width 235 height 25
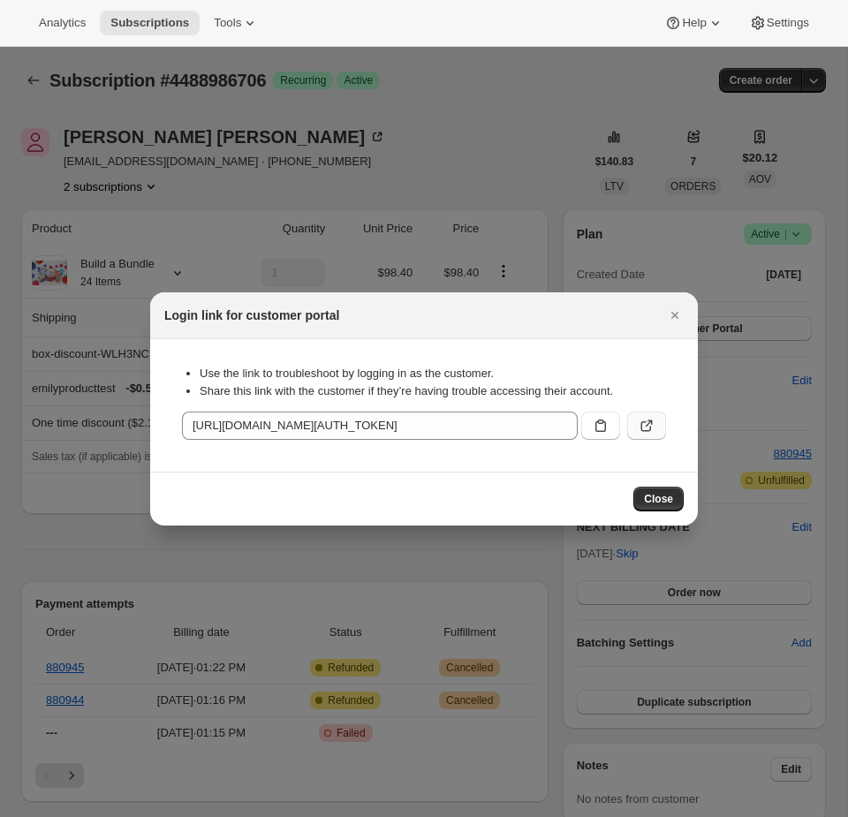
click at [639, 429] on icon ":r3o:" at bounding box center [647, 426] width 18 height 18
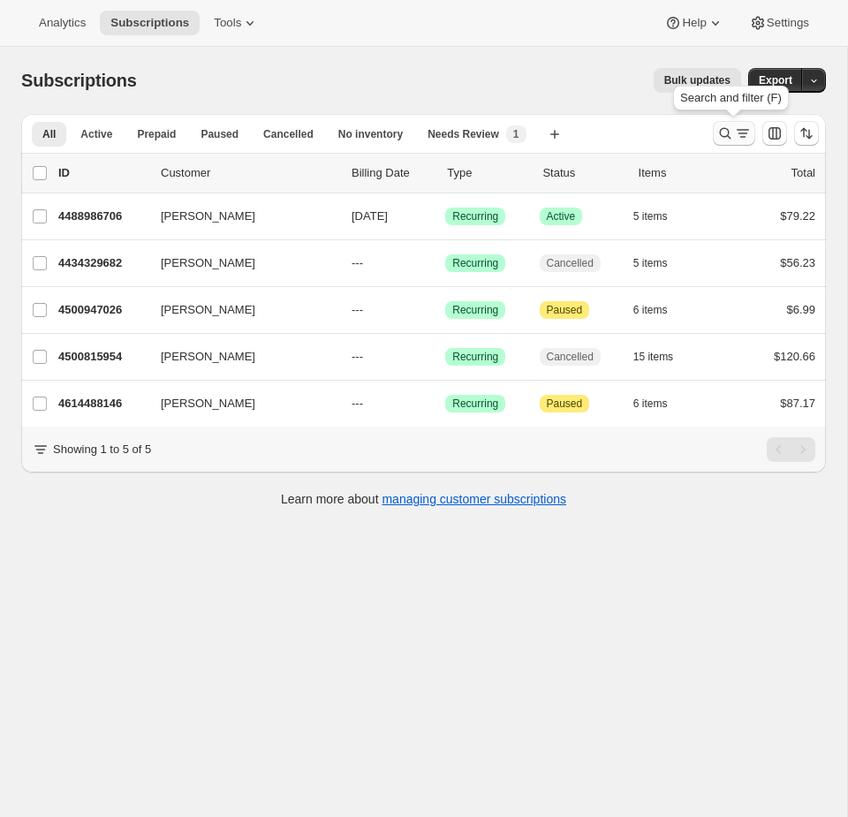
click at [717, 133] on icon "Search and filter results" at bounding box center [726, 134] width 18 height 18
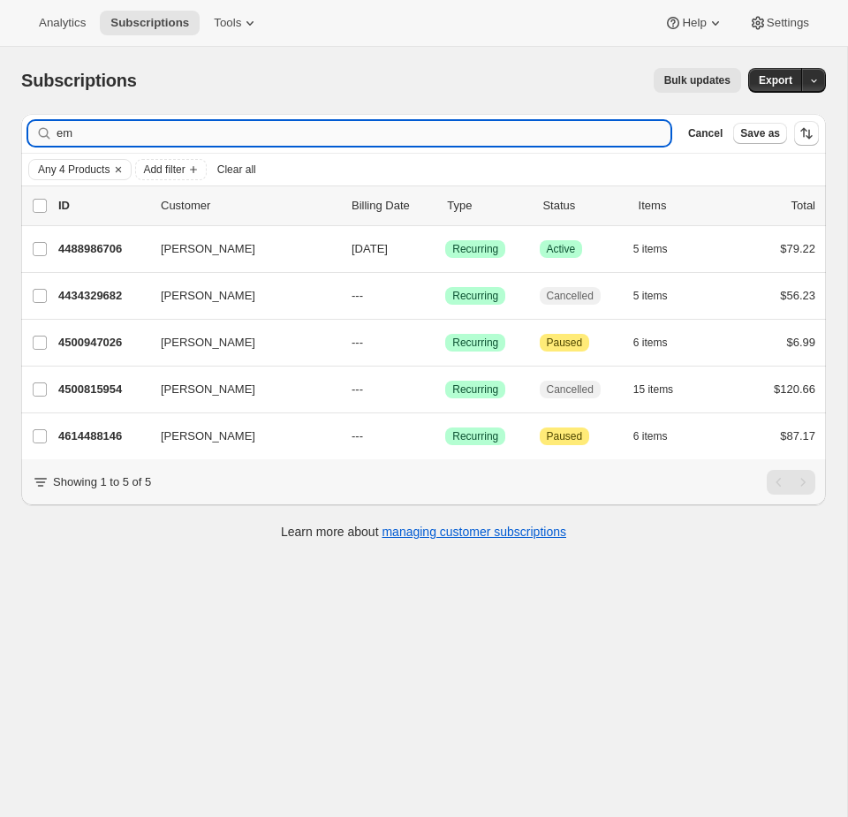
type input "e"
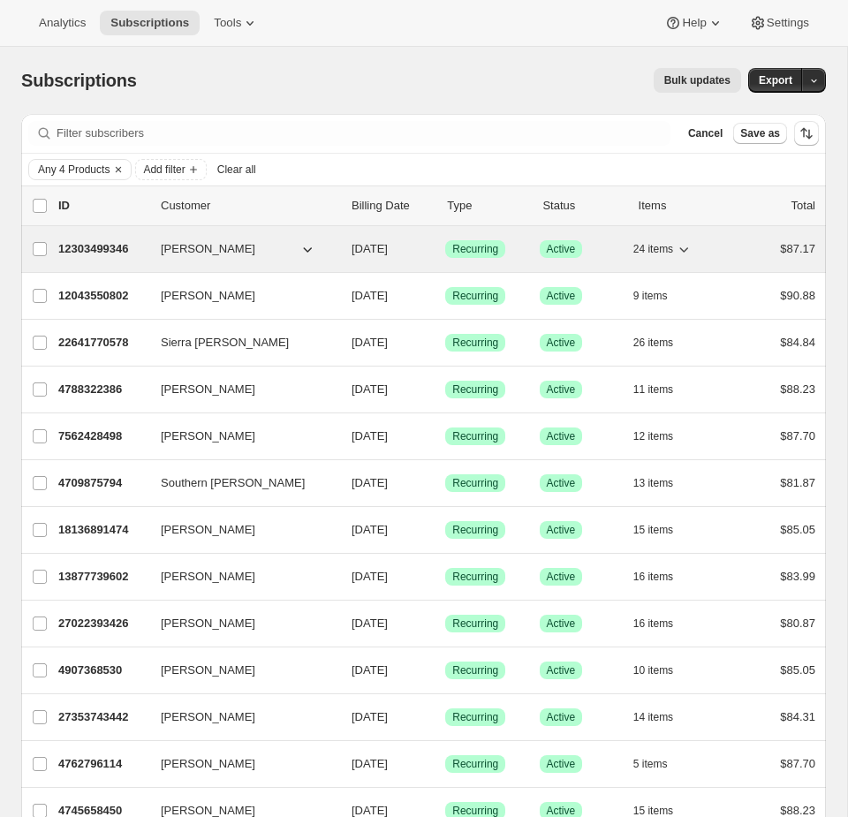
click at [706, 256] on div "24 items" at bounding box center [678, 249] width 88 height 25
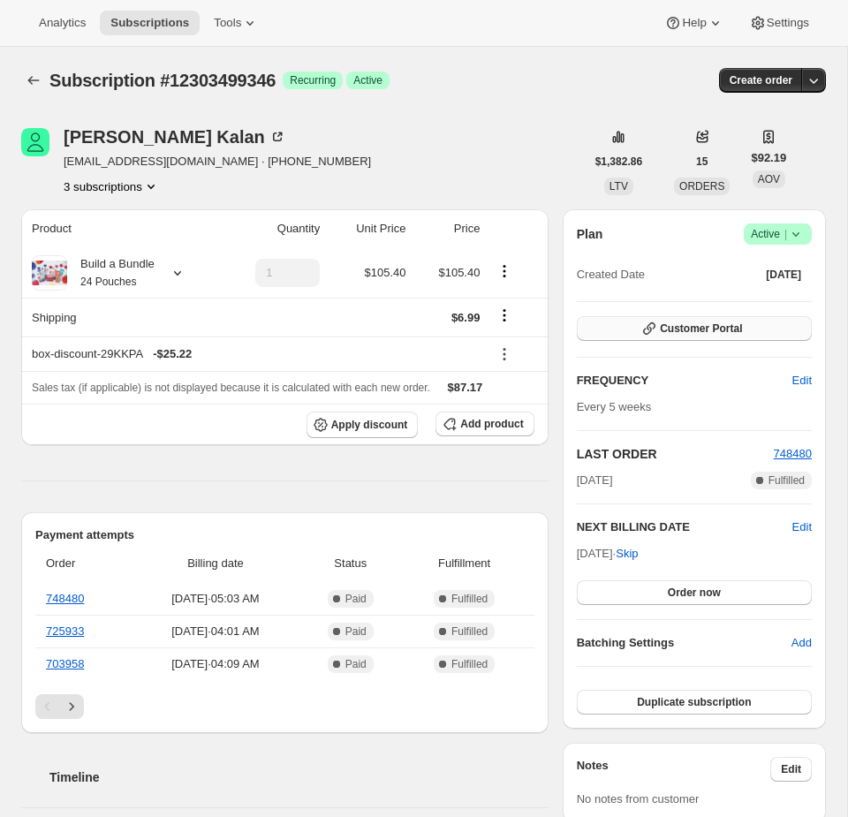
click at [742, 330] on span "Customer Portal" at bounding box center [701, 329] width 82 height 14
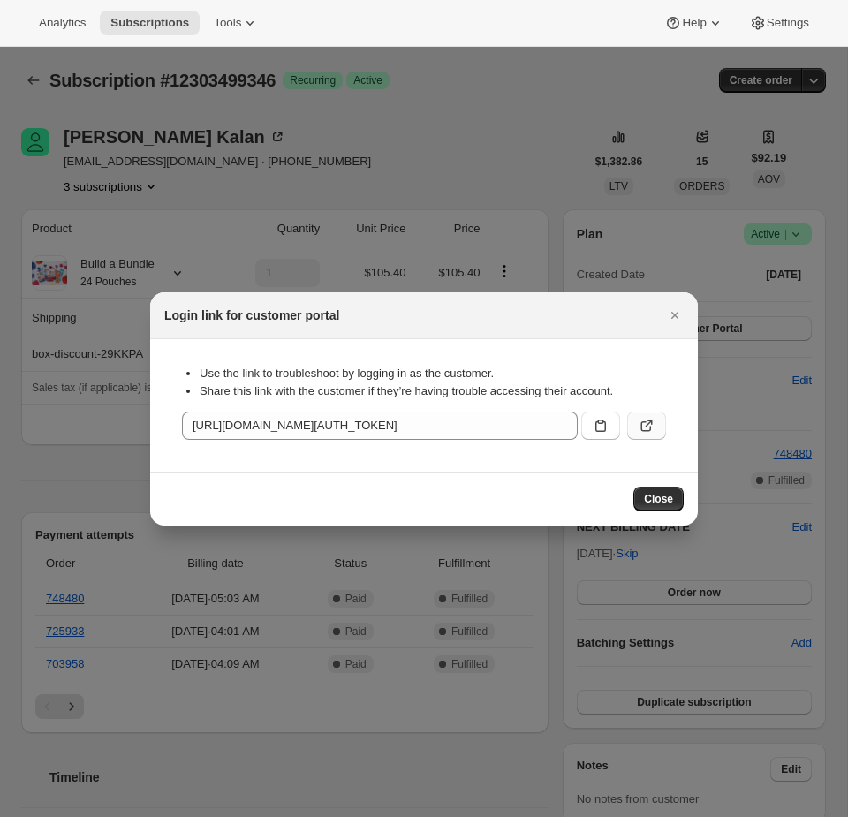
click at [650, 428] on icon ":rca:" at bounding box center [647, 426] width 18 height 18
click at [670, 316] on icon "Close" at bounding box center [675, 316] width 18 height 18
